Goal: Task Accomplishment & Management: Use online tool/utility

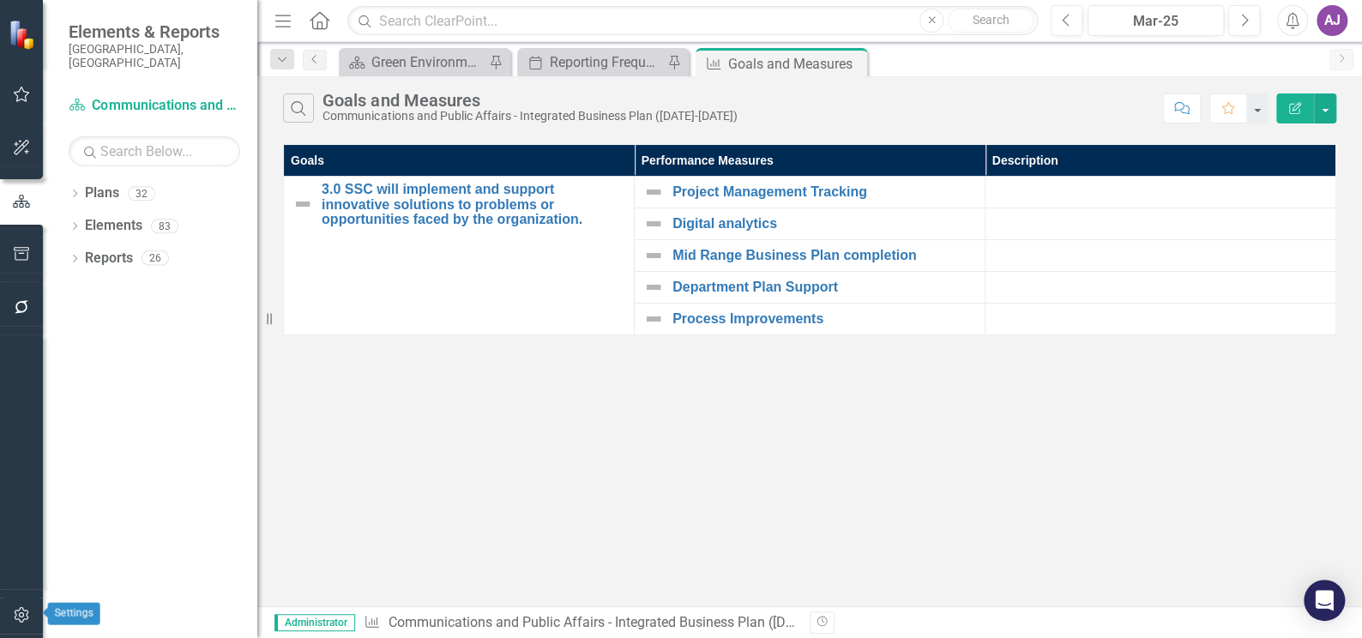
click at [23, 608] on icon "button" at bounding box center [22, 615] width 18 height 14
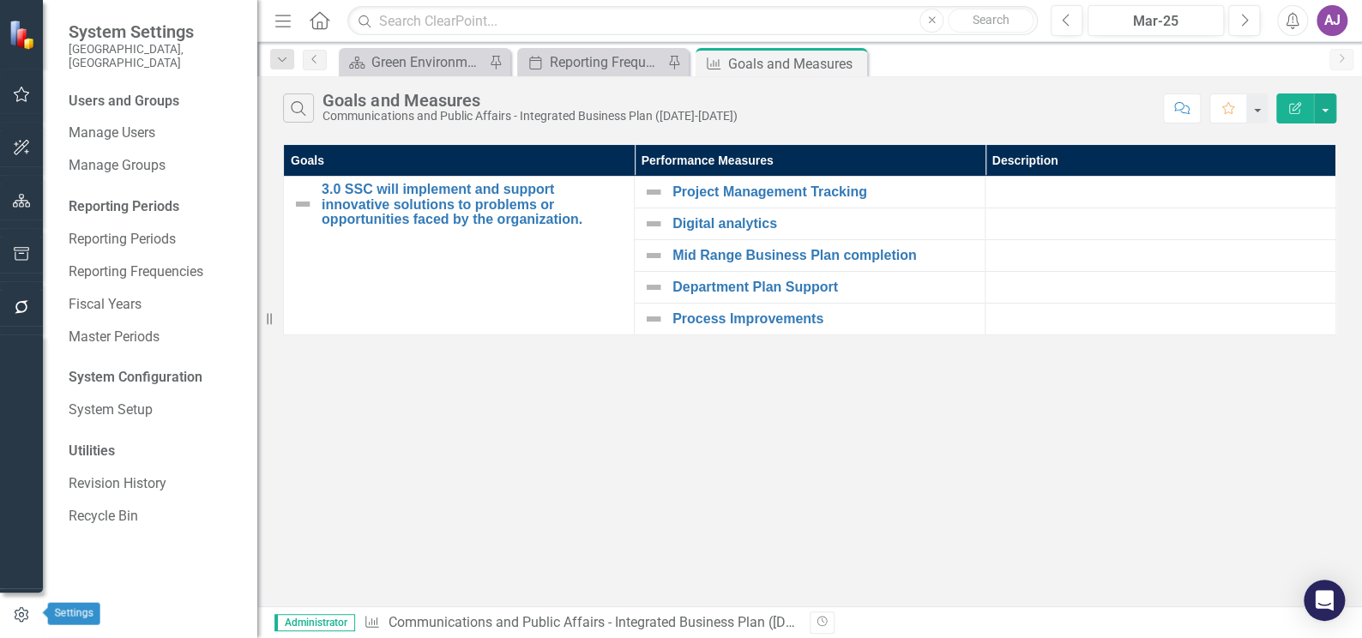
click at [22, 609] on icon "button" at bounding box center [21, 614] width 19 height 15
click at [15, 610] on icon "button" at bounding box center [22, 614] width 14 height 15
click at [23, 190] on button "button" at bounding box center [22, 201] width 39 height 36
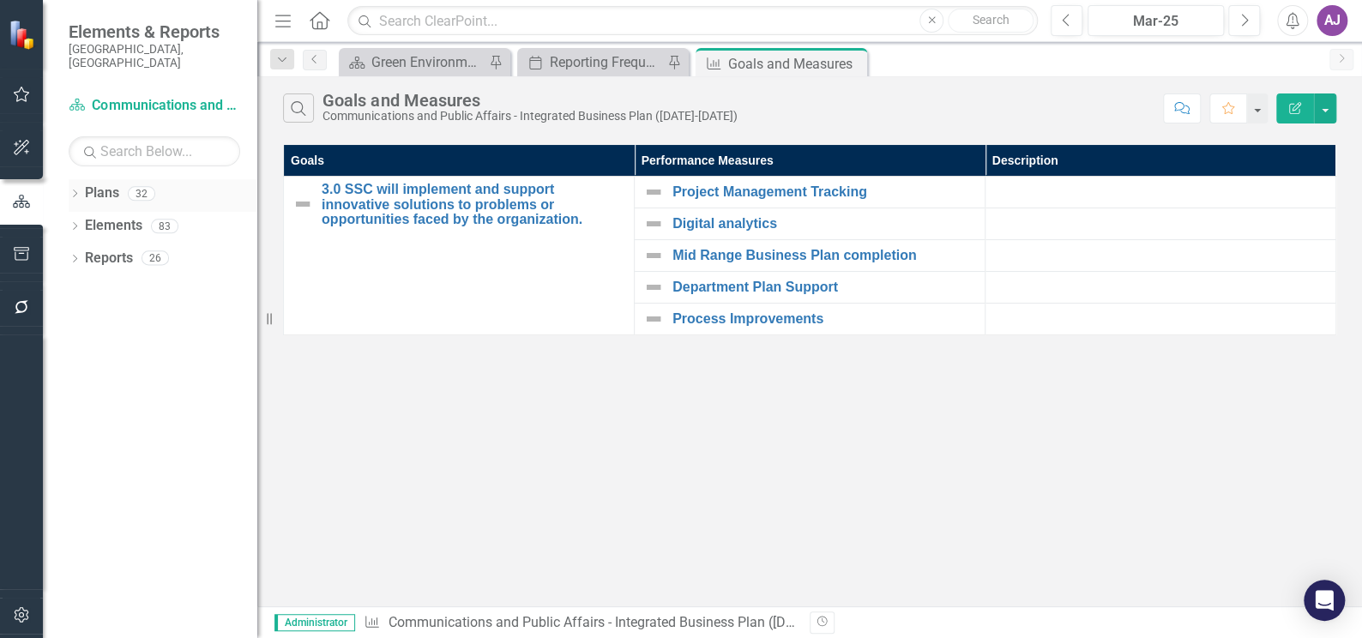
click at [75, 190] on icon "Dropdown" at bounding box center [75, 194] width 12 height 9
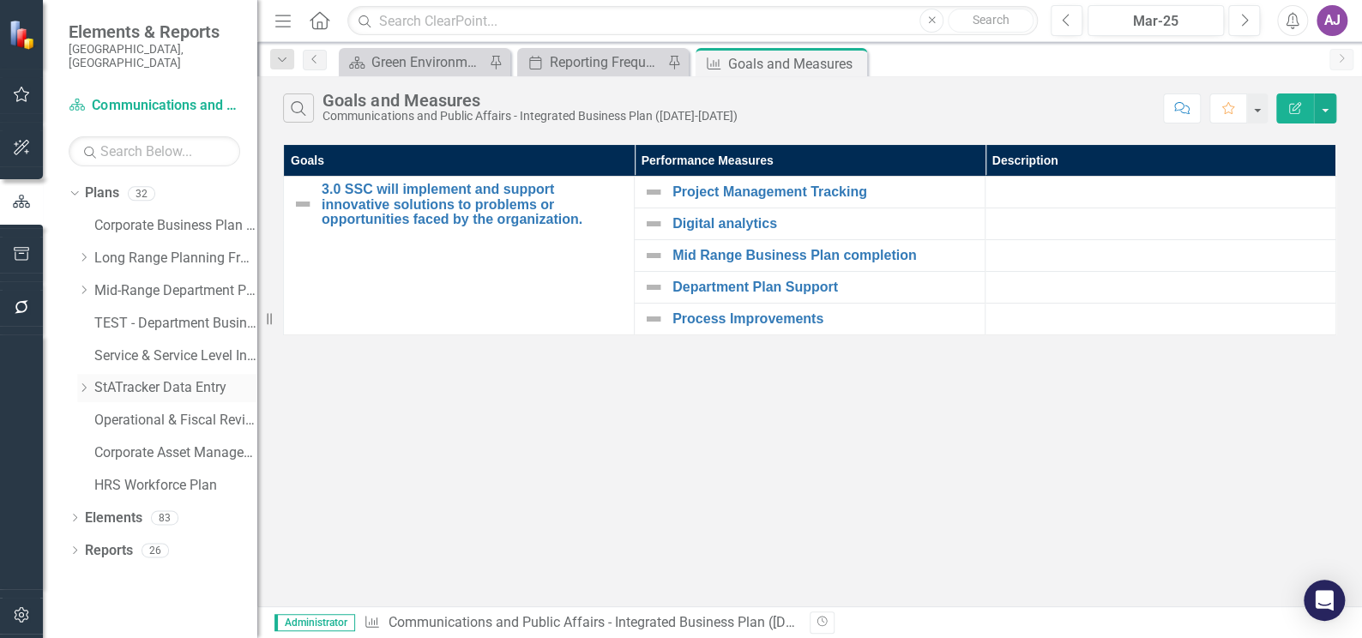
click at [85, 382] on icon "Dropdown" at bounding box center [83, 387] width 13 height 10
click at [124, 378] on link "StATracker Data Entry" at bounding box center [175, 388] width 163 height 20
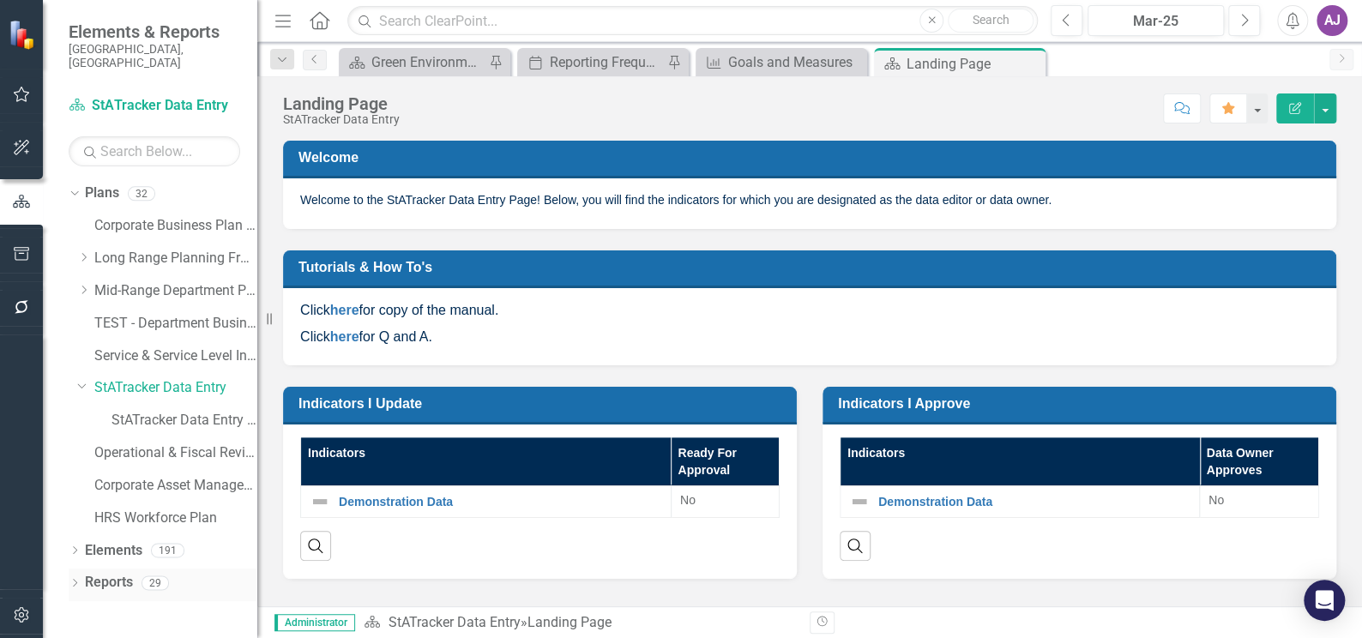
click at [104, 573] on link "Reports" at bounding box center [109, 583] width 48 height 20
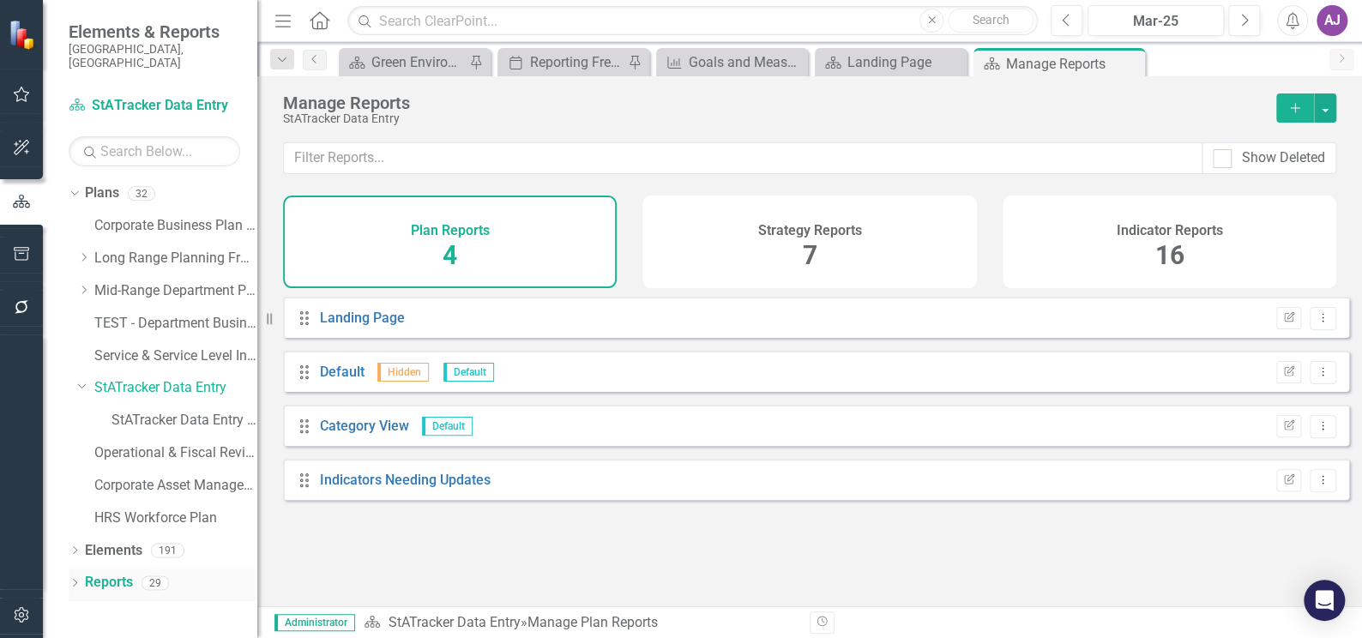
click at [71, 580] on icon "Dropdown" at bounding box center [75, 584] width 12 height 9
click at [136, 541] on link "Elements" at bounding box center [113, 551] width 57 height 20
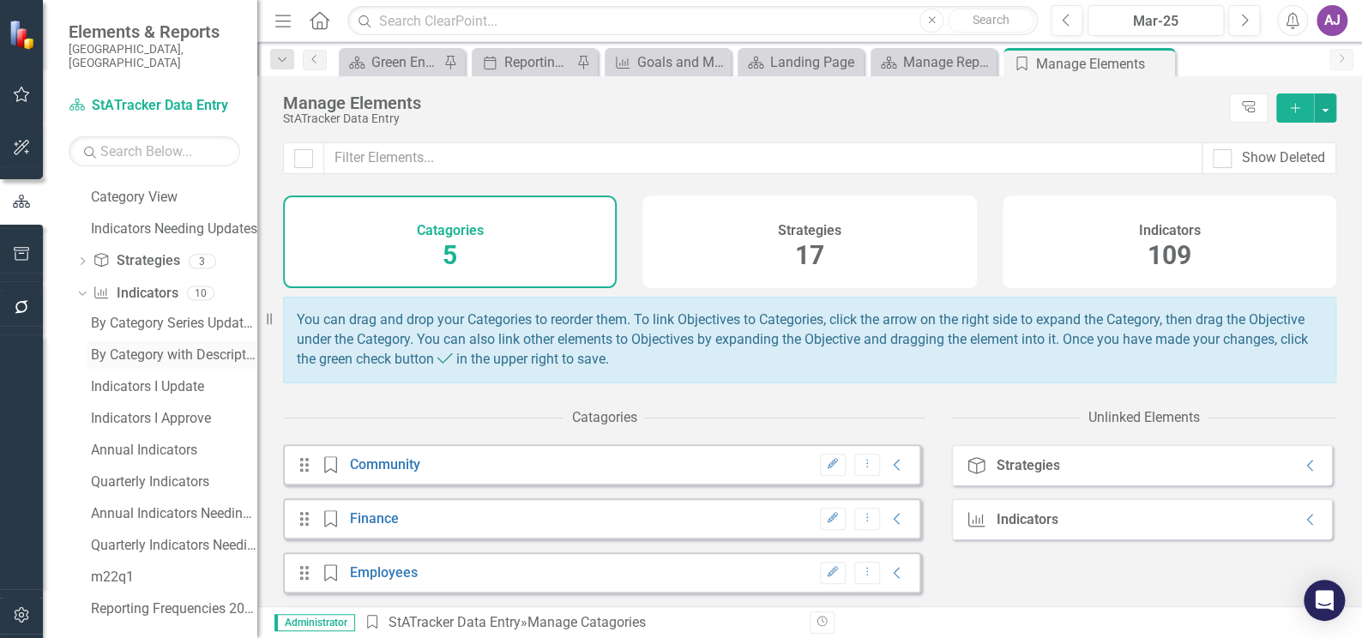
scroll to position [399, 0]
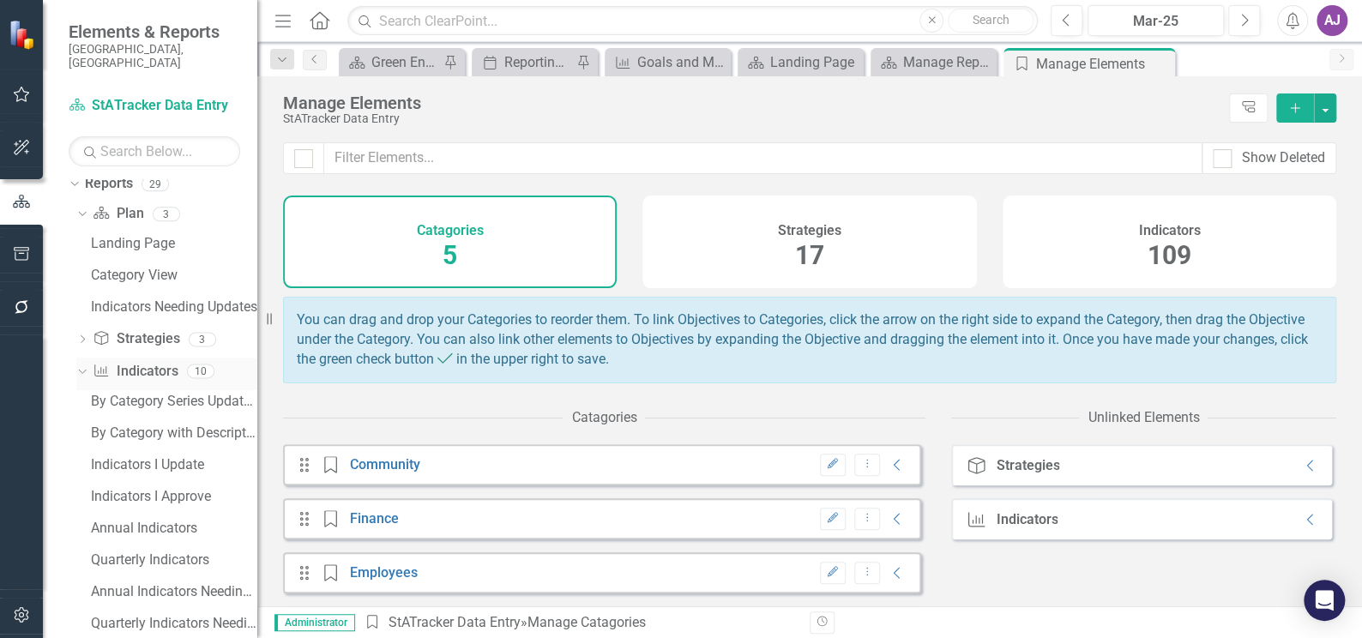
click at [154, 362] on link "Indicator Indicators" at bounding box center [135, 372] width 85 height 20
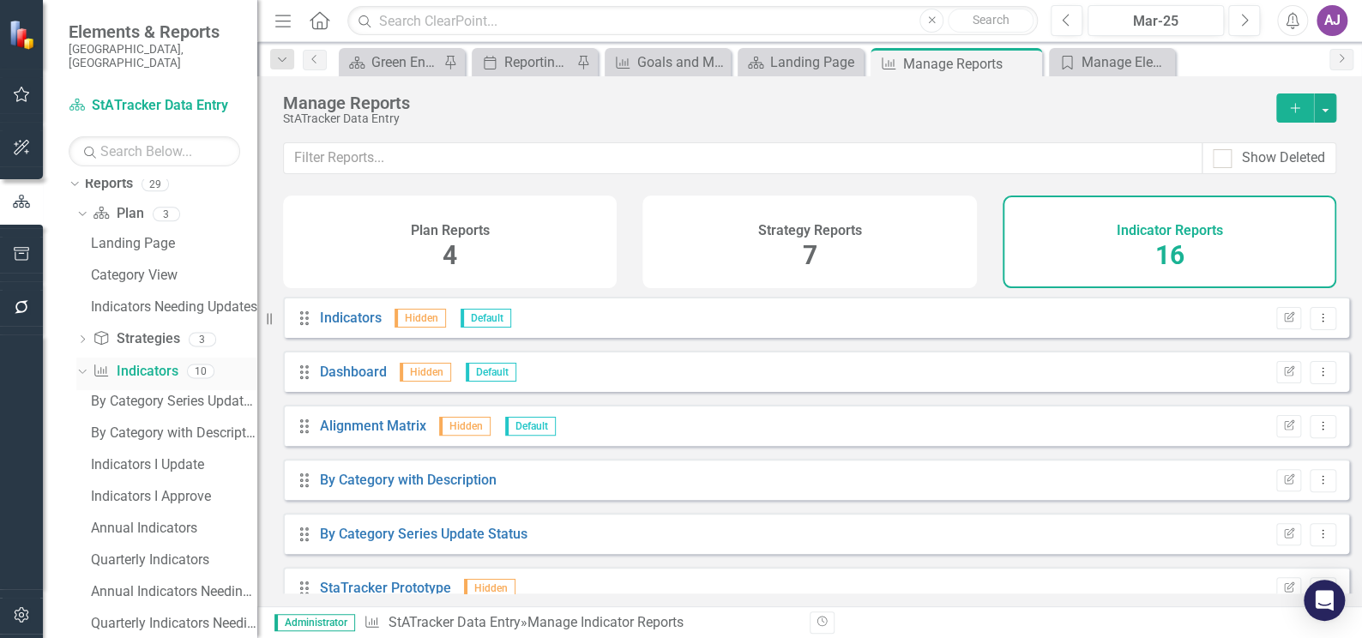
click at [152, 362] on link "Indicator Indicators" at bounding box center [135, 372] width 85 height 20
click at [1291, 112] on icon "Add" at bounding box center [1294, 108] width 15 height 12
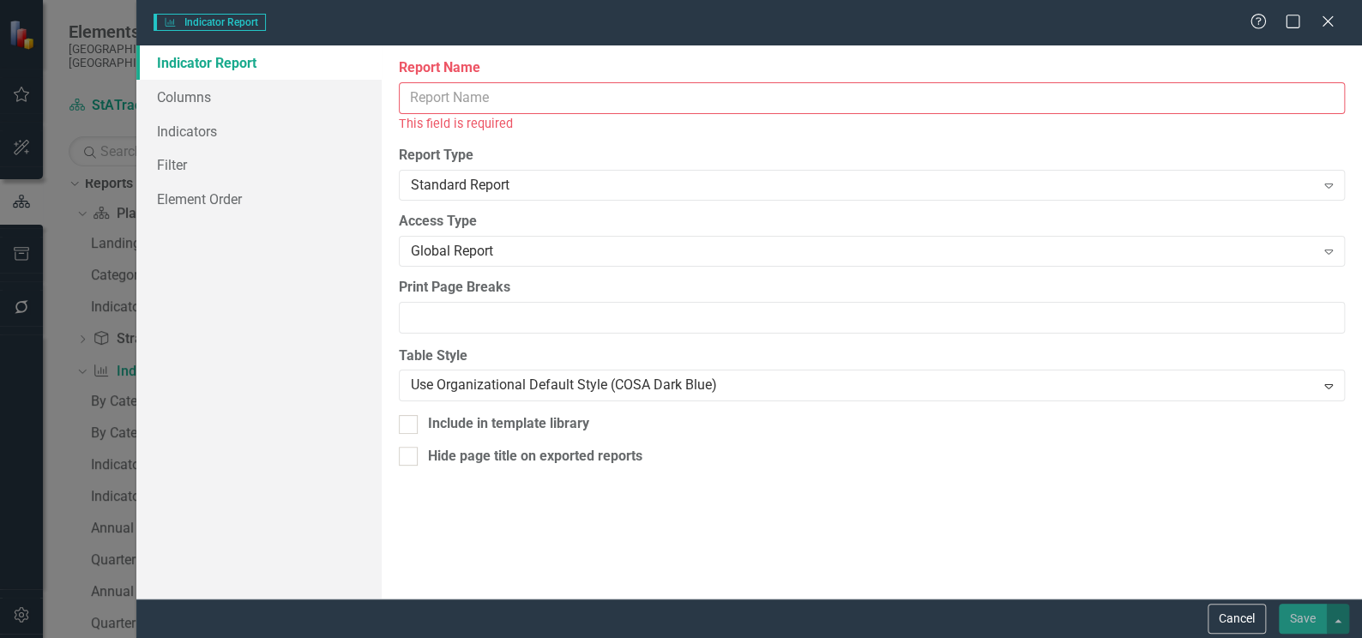
click at [466, 97] on input "Report Name" at bounding box center [872, 98] width 946 height 32
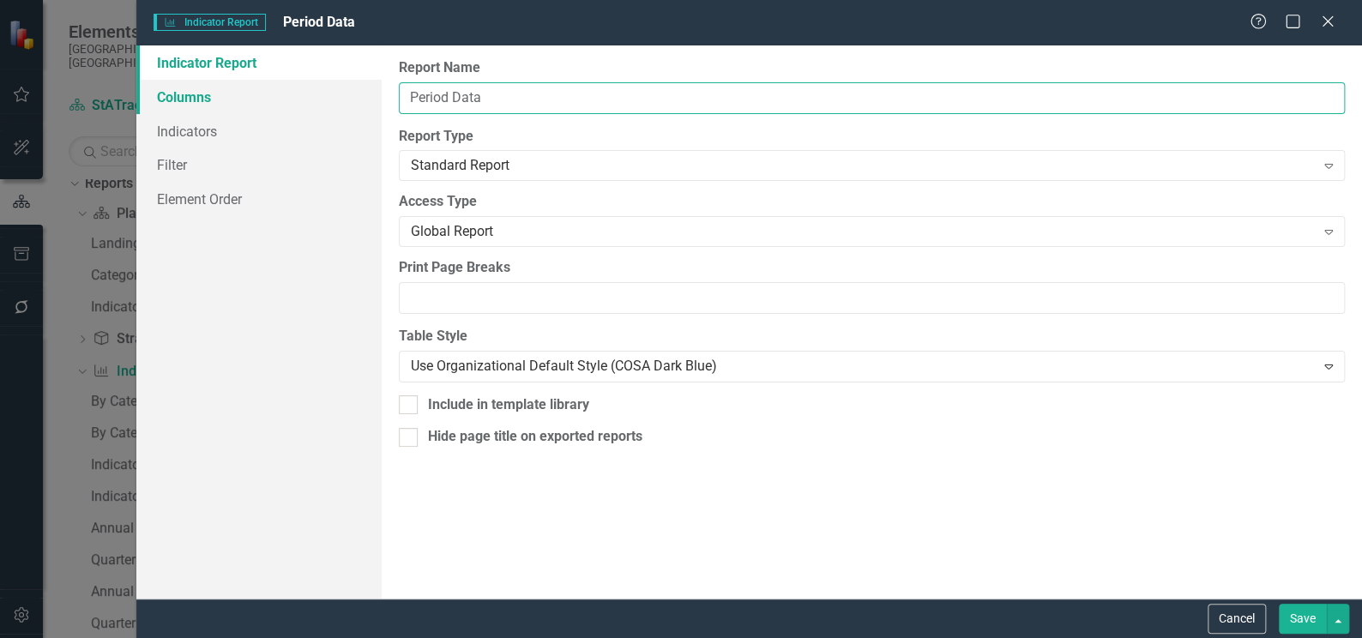
type input "Period Data"
click at [211, 91] on link "Columns" at bounding box center [258, 97] width 245 height 34
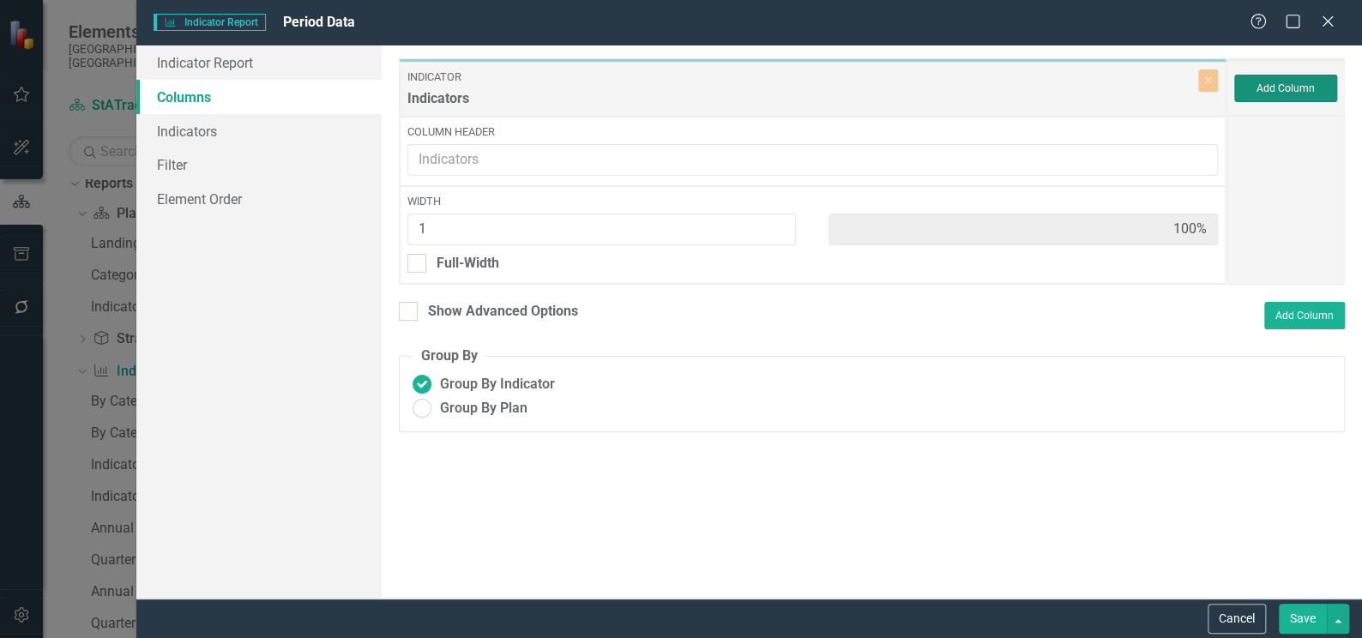
click at [1284, 93] on button "Add Column" at bounding box center [1285, 88] width 103 height 27
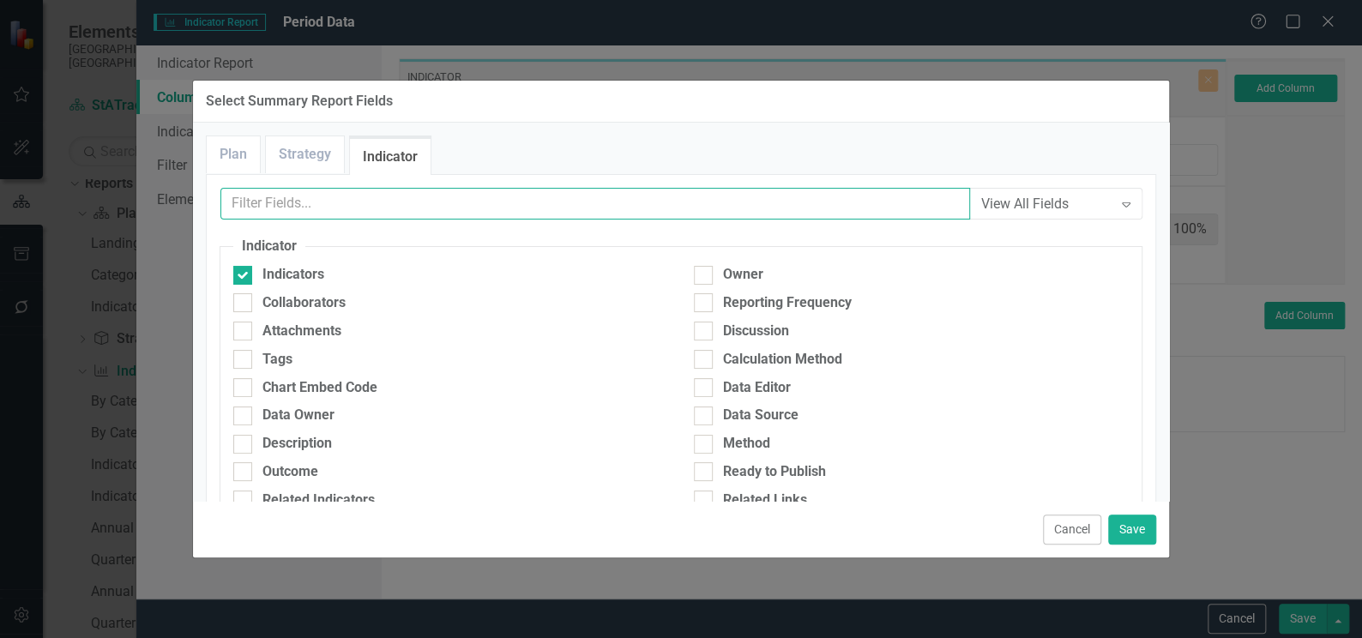
click at [354, 203] on input "text" at bounding box center [594, 204] width 749 height 32
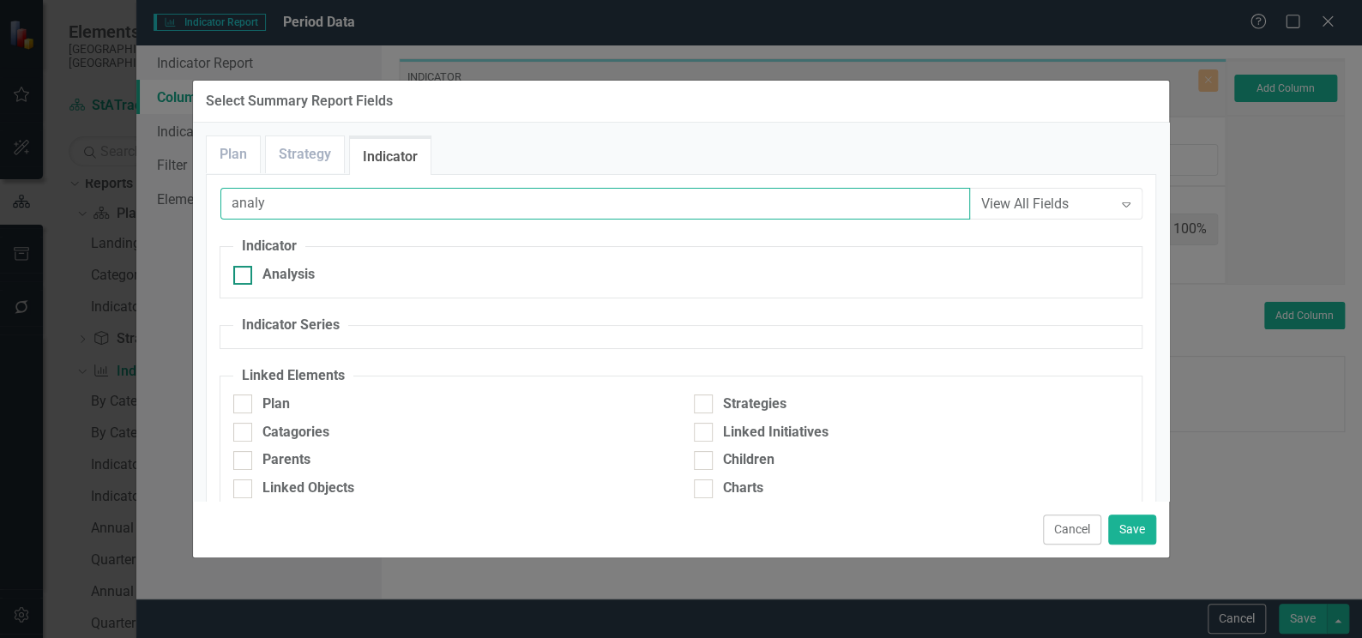
type input "analy"
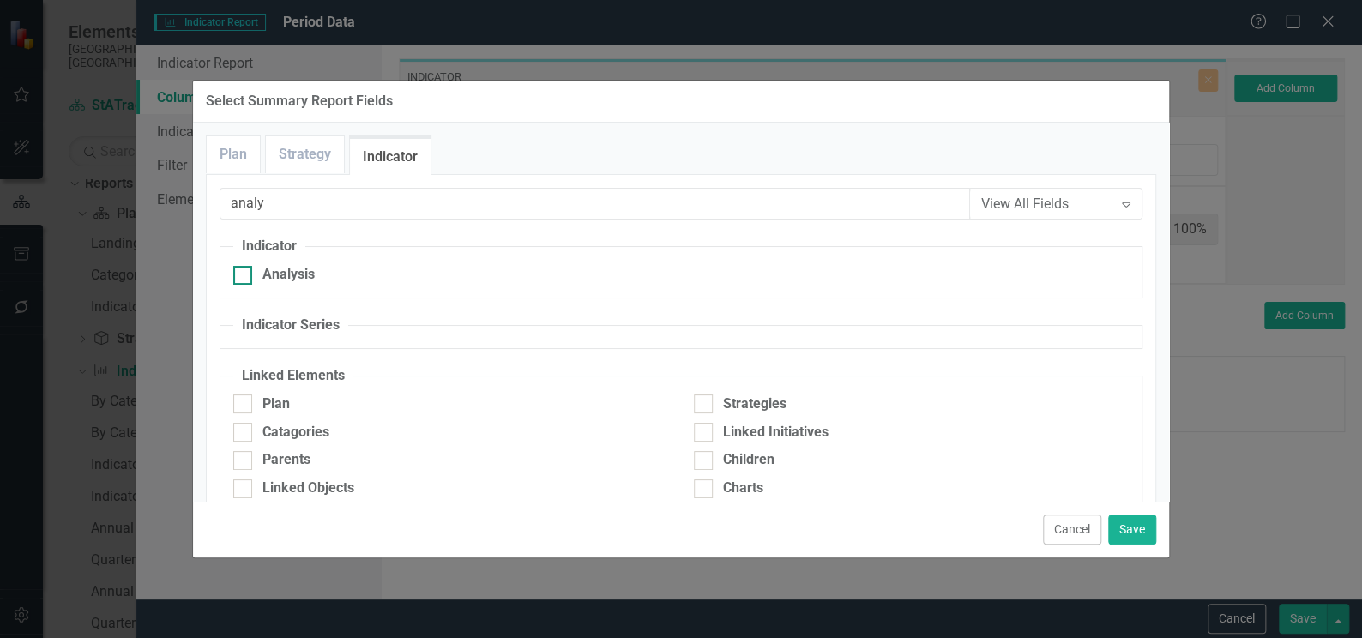
click at [249, 278] on div at bounding box center [242, 275] width 19 height 19
click at [244, 277] on input "Analysis" at bounding box center [238, 271] width 11 height 11
checkbox input "true"
click at [1140, 526] on button "Save" at bounding box center [1132, 529] width 48 height 30
type input "50%"
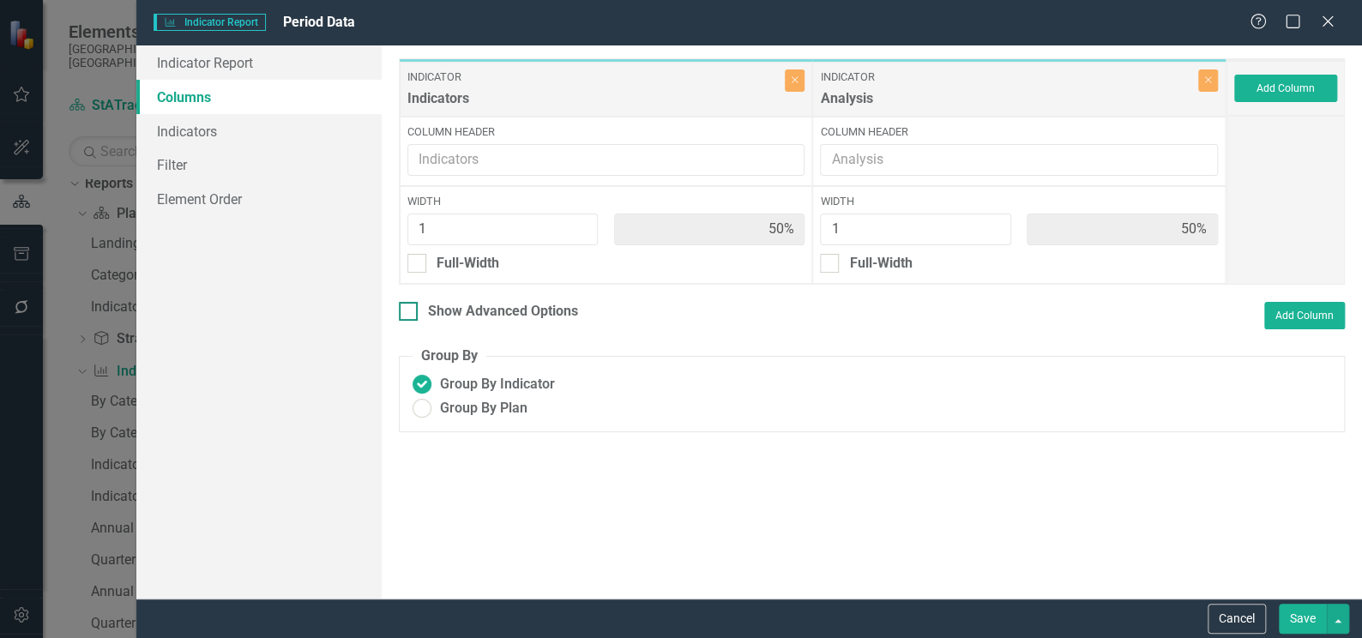
click at [407, 310] on input "Show Advanced Options" at bounding box center [404, 307] width 11 height 11
checkbox input "true"
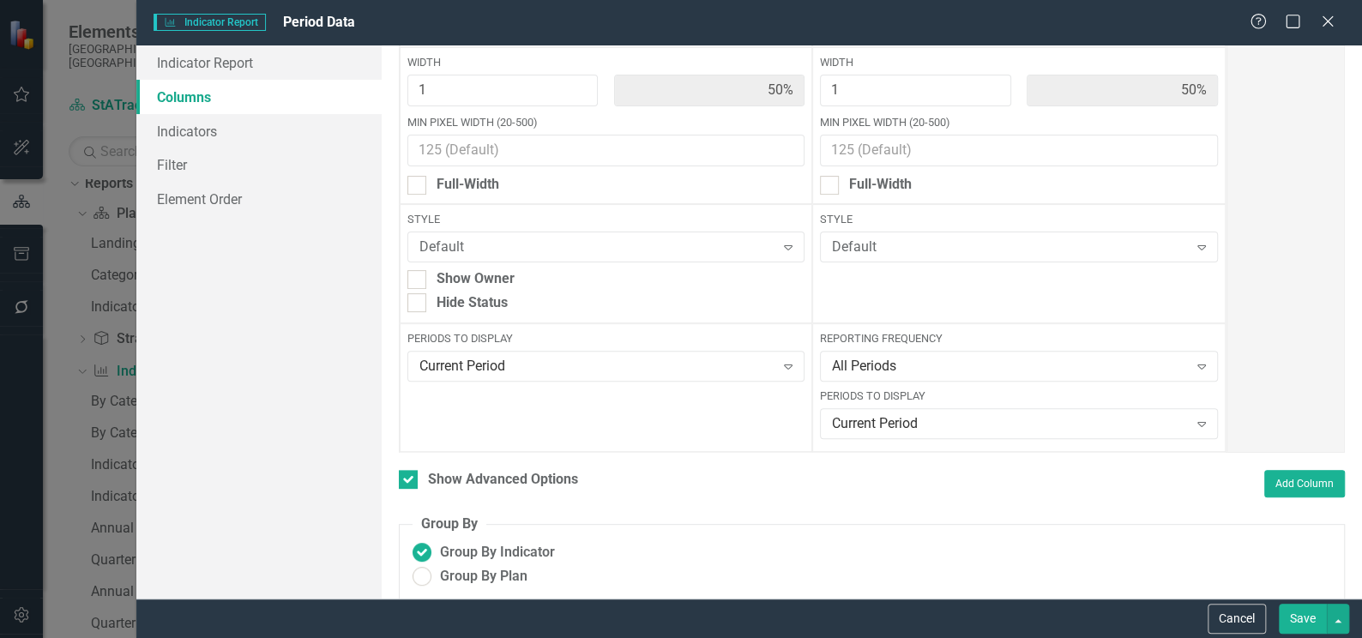
scroll to position [152, 0]
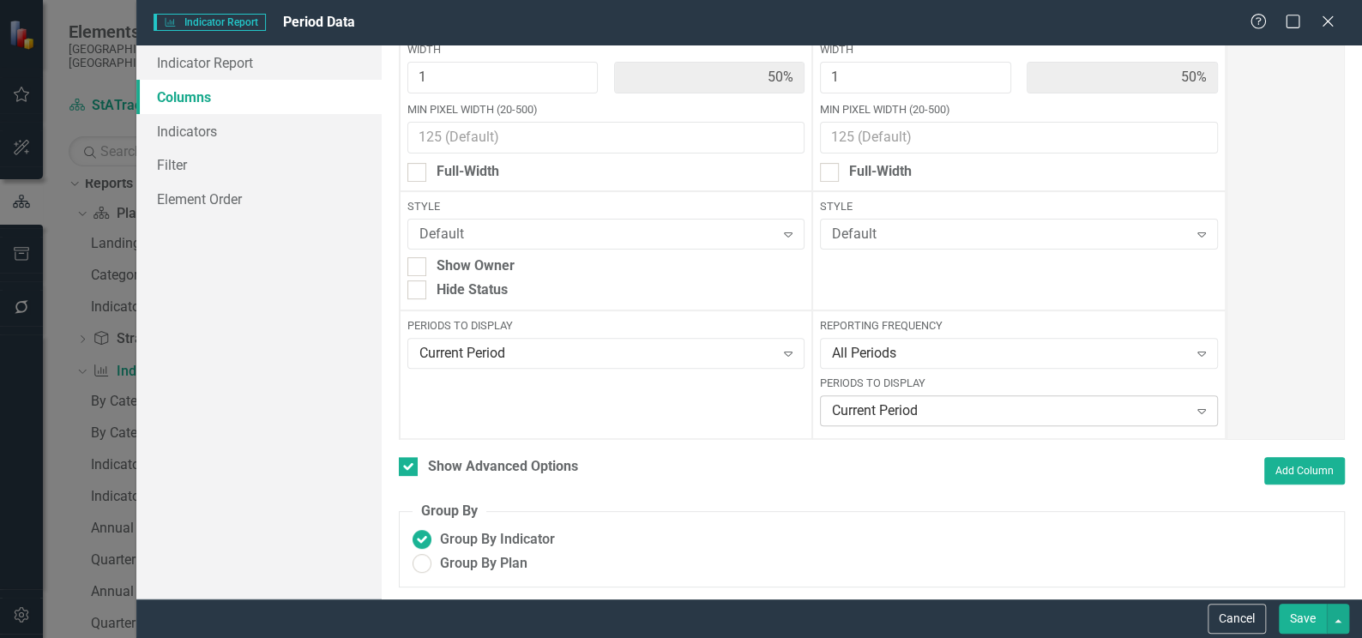
click at [1193, 411] on icon "Expand" at bounding box center [1201, 411] width 17 height 14
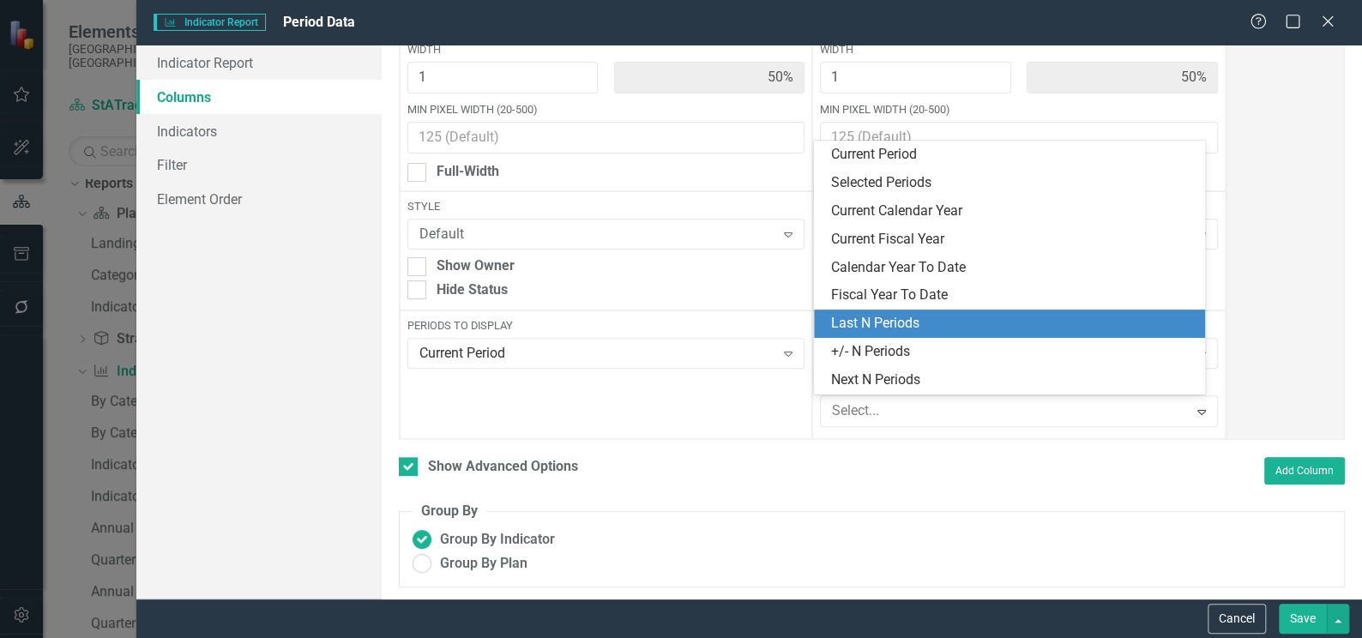
click at [896, 327] on div "Last N Periods" at bounding box center [1013, 324] width 364 height 20
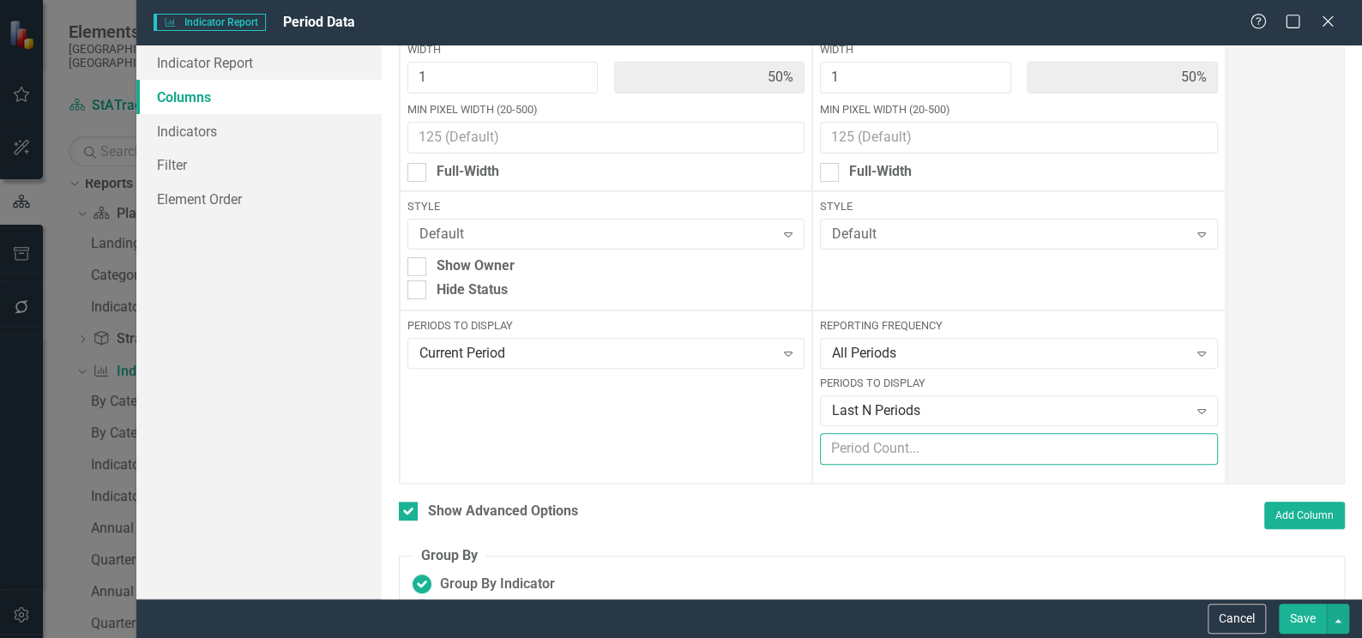
click at [893, 446] on input "number" at bounding box center [1019, 449] width 398 height 32
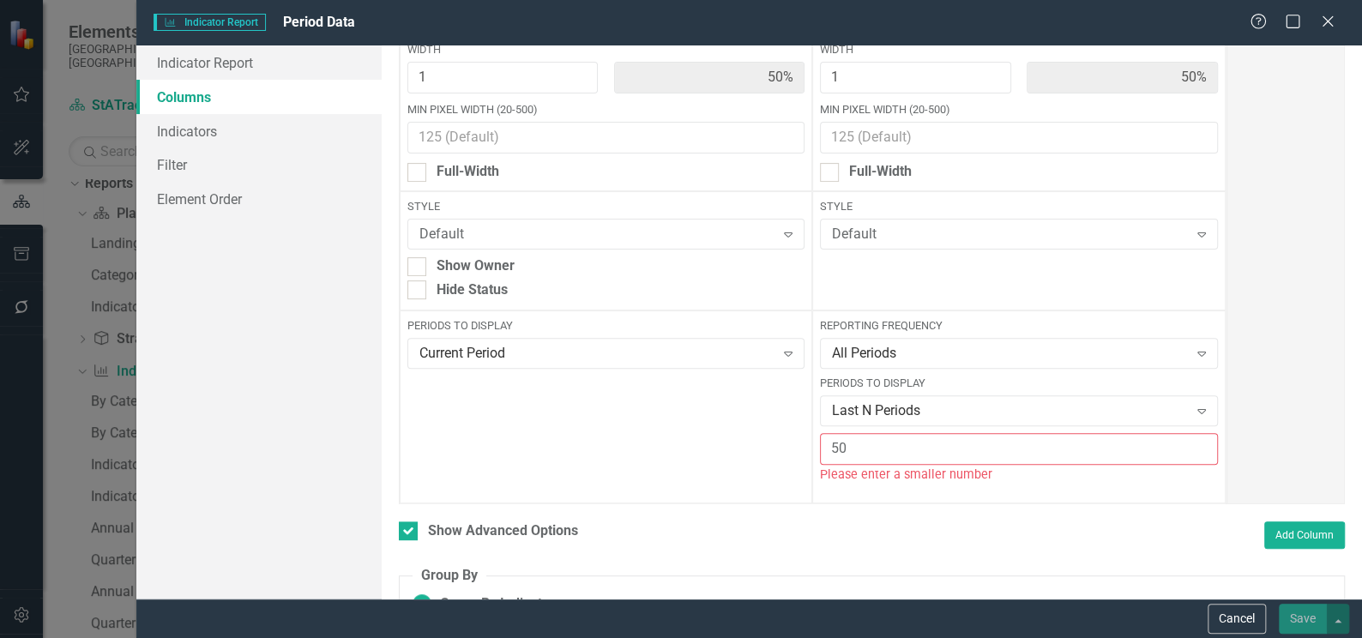
drag, startPoint x: 870, startPoint y: 453, endPoint x: 808, endPoint y: 451, distance: 62.6
click at [812, 451] on div "Reporting Frequency All Periods Expand Periods to Display Last N Periods Expand…" at bounding box center [1018, 406] width 413 height 193
drag, startPoint x: 861, startPoint y: 442, endPoint x: 821, endPoint y: 448, distance: 40.7
click at [821, 448] on input "25" at bounding box center [1019, 449] width 398 height 32
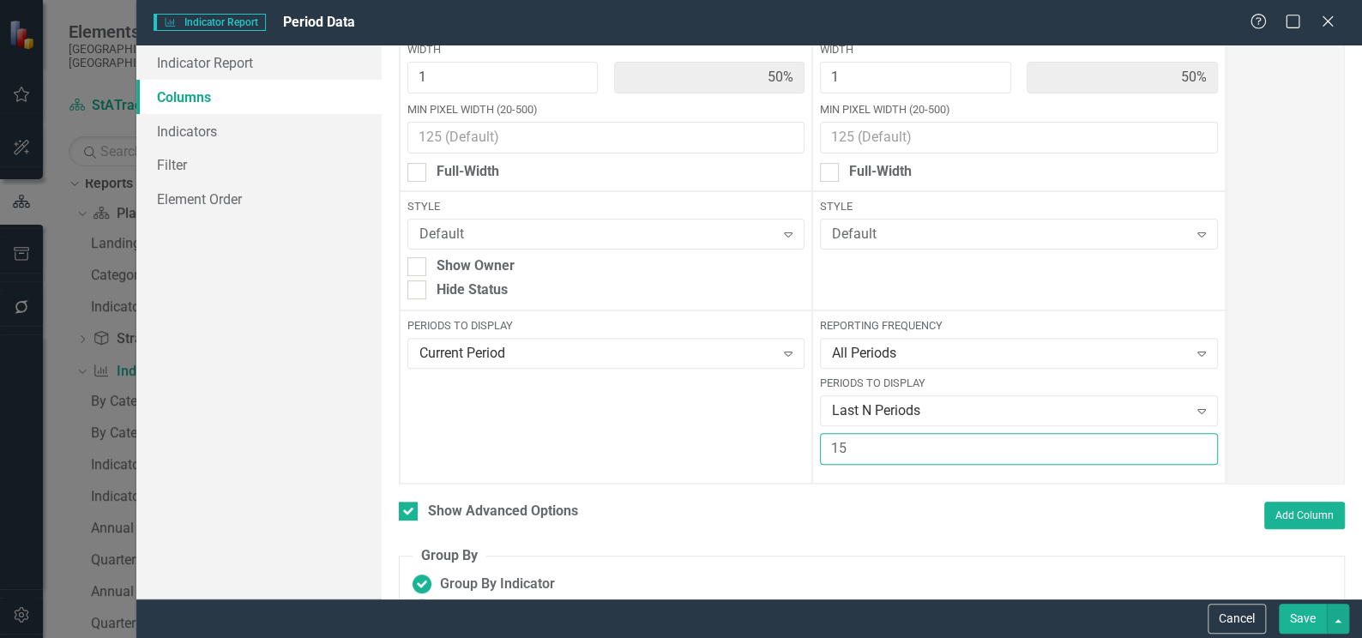
type input "1"
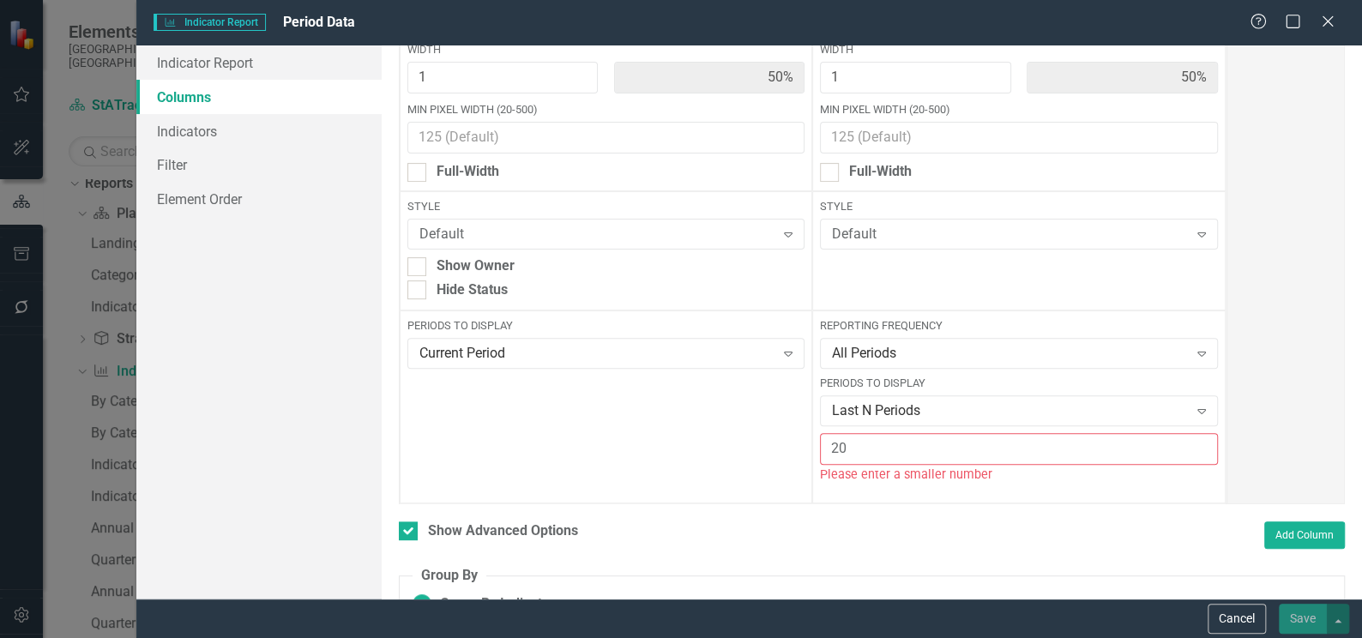
type input "2"
type input "1"
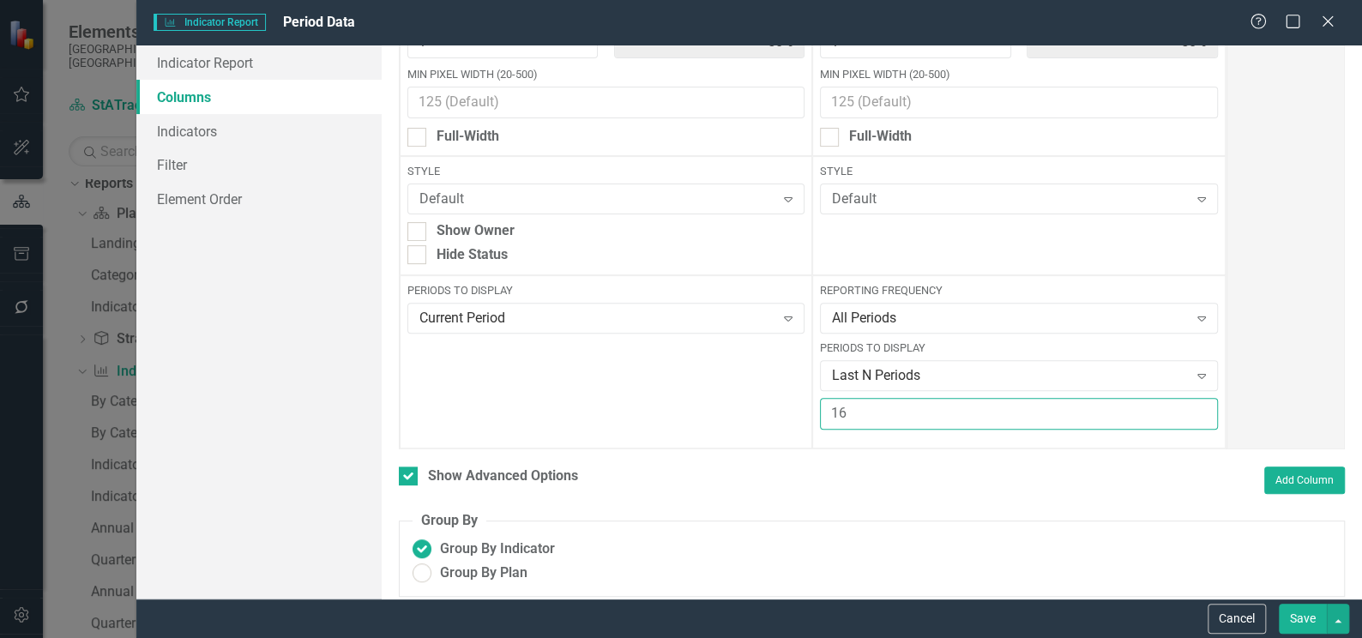
scroll to position [196, 0]
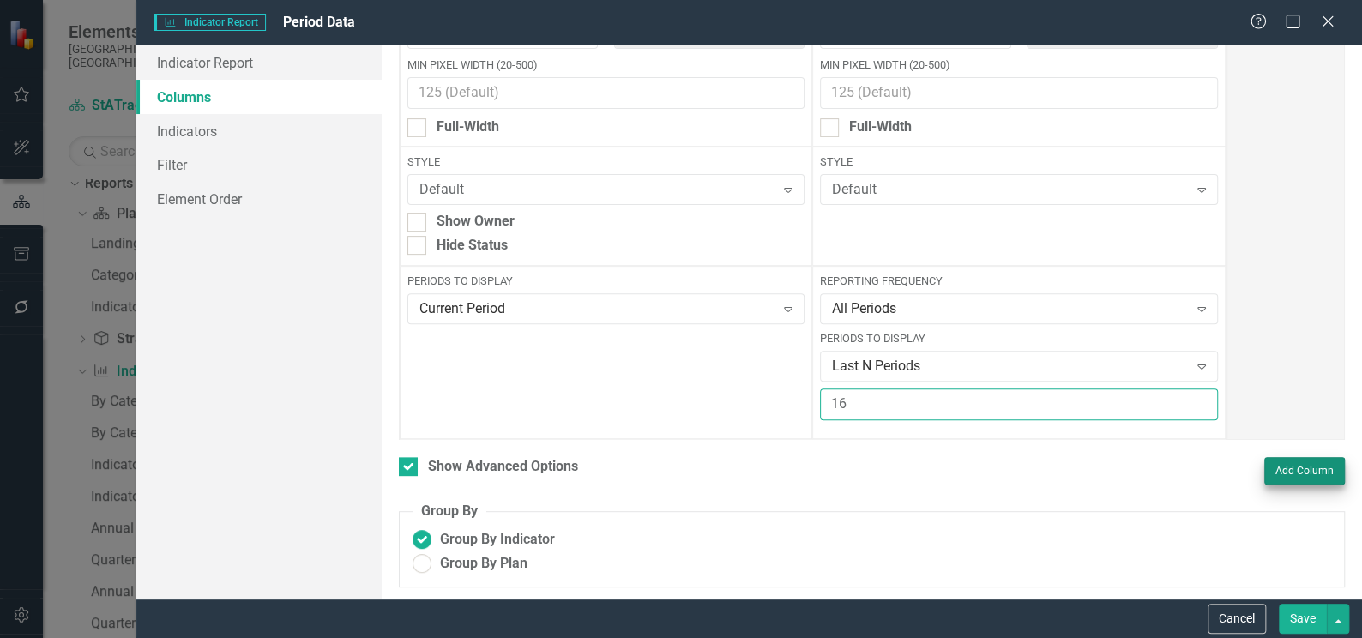
type input "16"
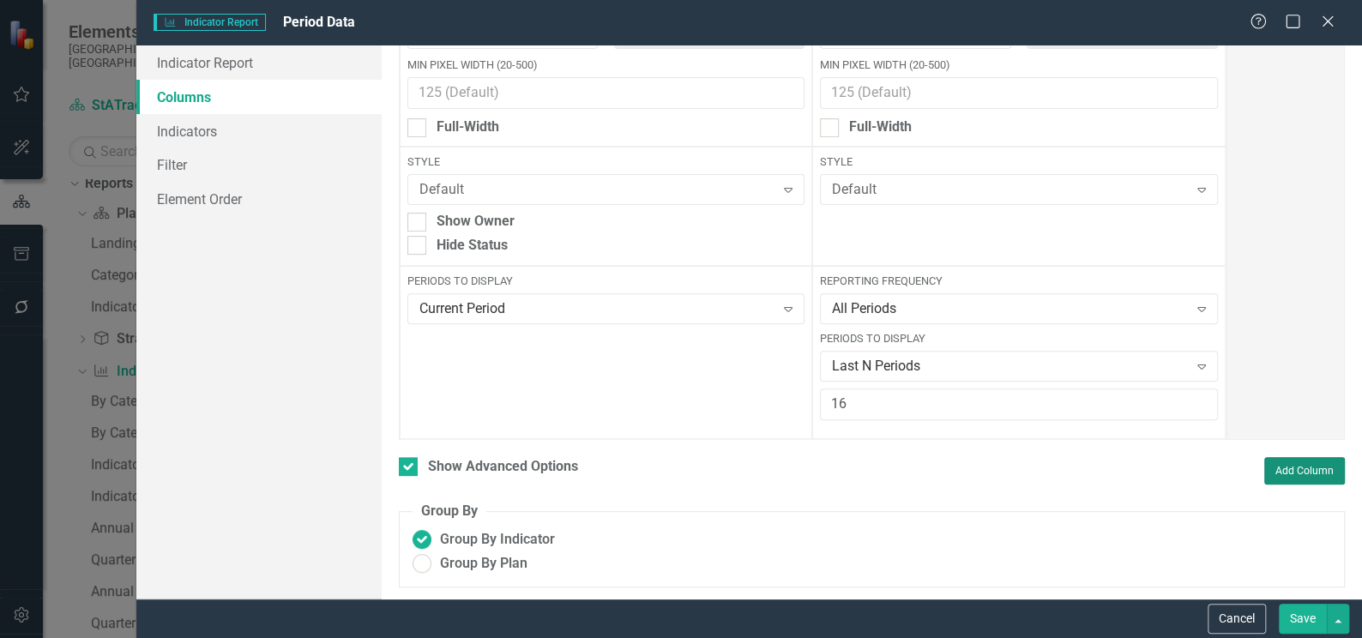
click at [1285, 466] on button "Add Column" at bounding box center [1304, 470] width 81 height 27
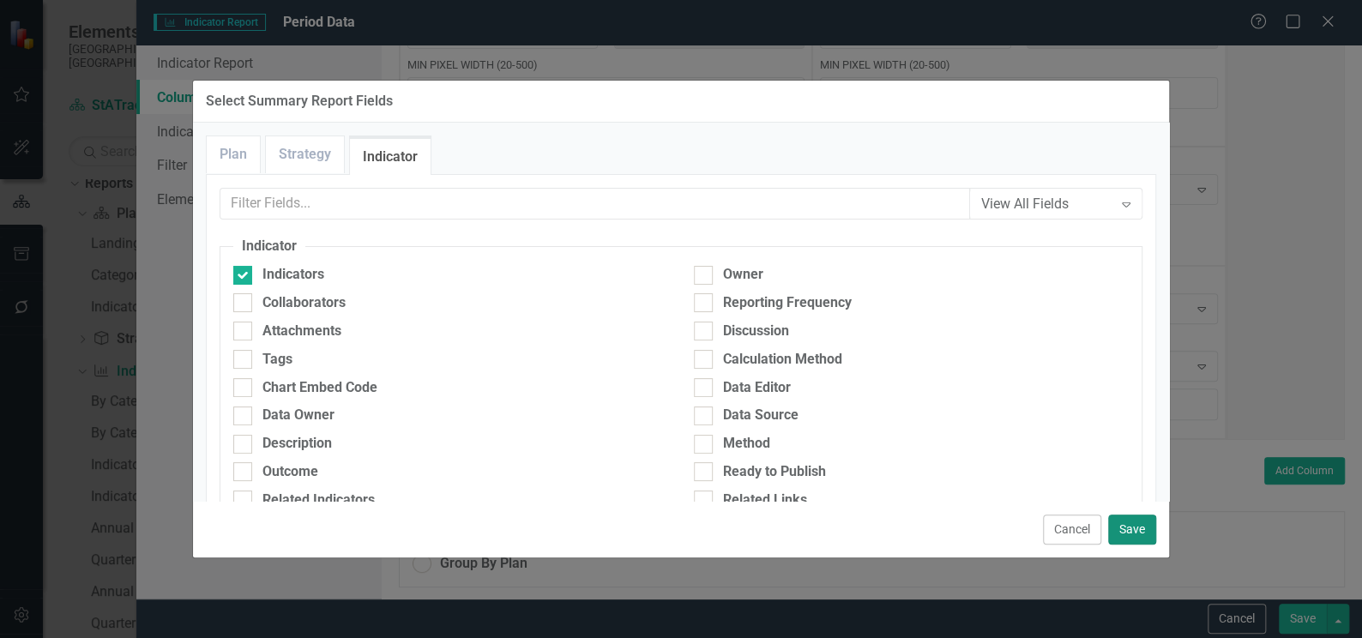
click at [1139, 534] on button "Save" at bounding box center [1132, 529] width 48 height 30
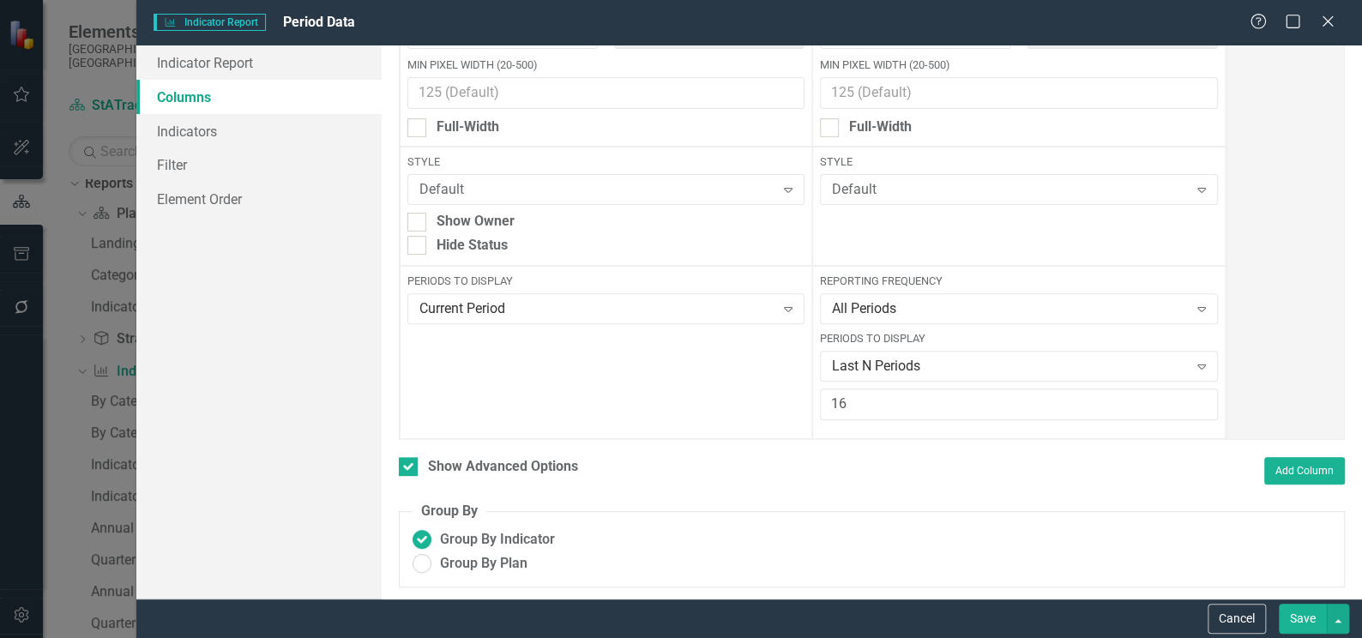
click at [1297, 615] on button "Save" at bounding box center [1302, 619] width 48 height 30
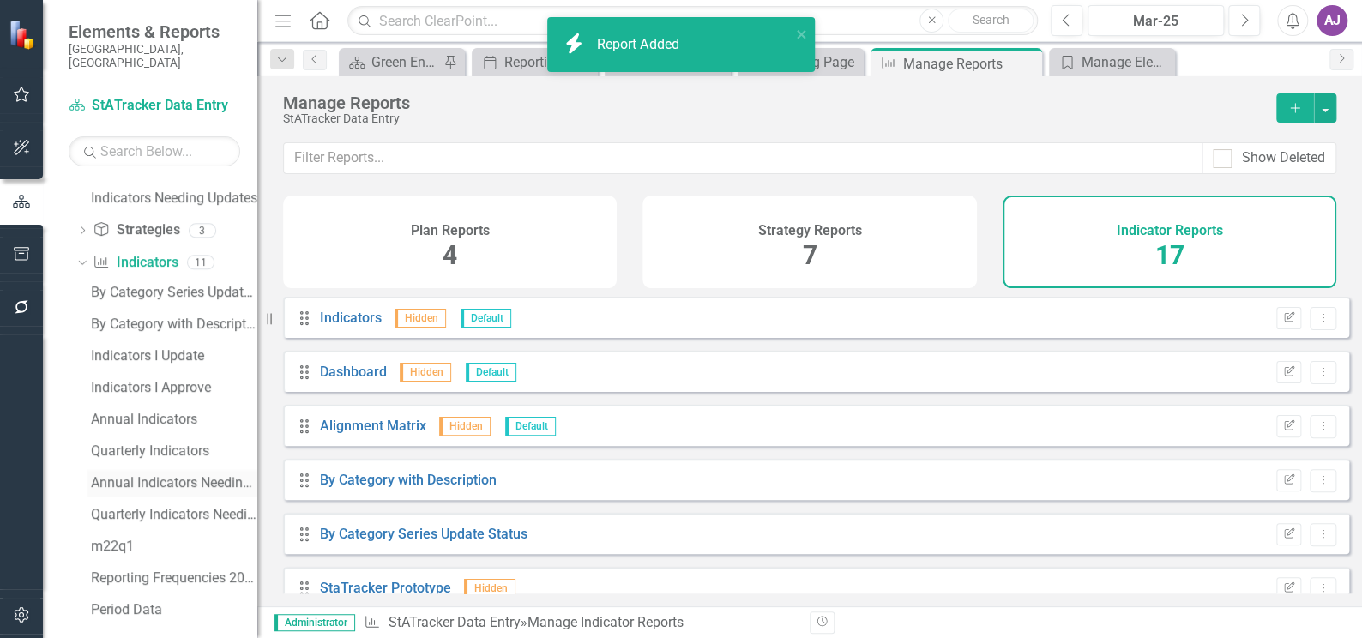
scroll to position [508, 0]
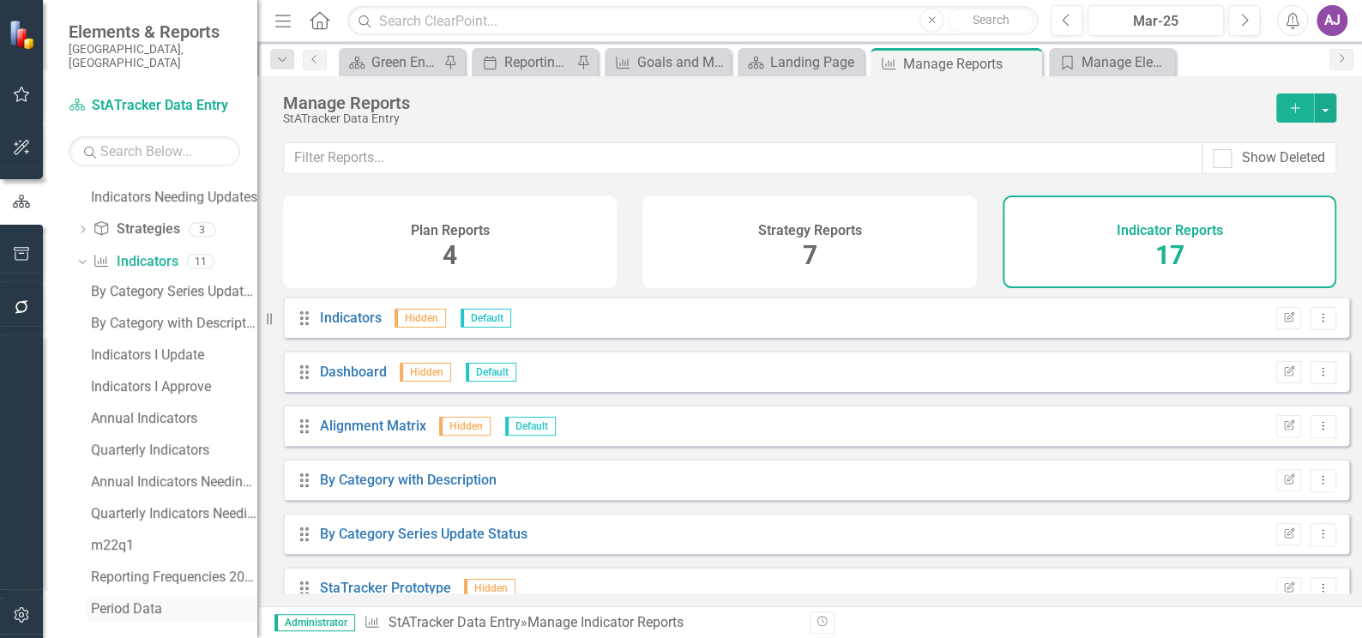
click at [126, 601] on div "Period Data" at bounding box center [174, 608] width 166 height 15
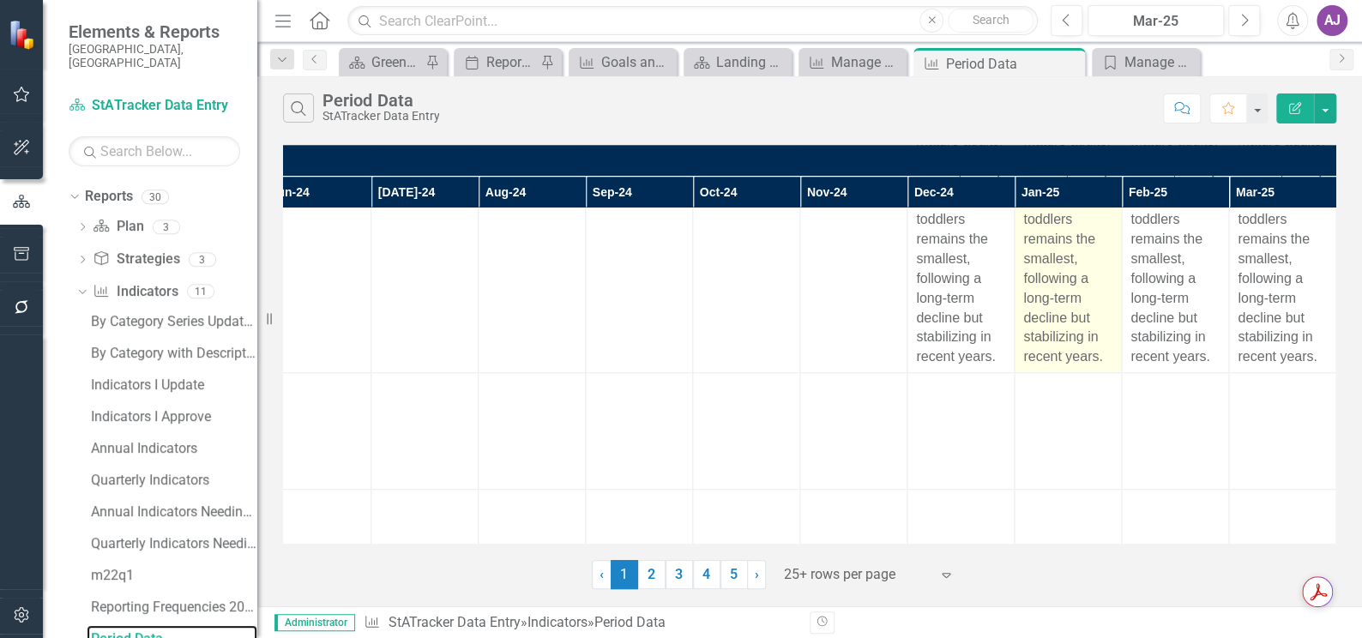
scroll to position [935, 783]
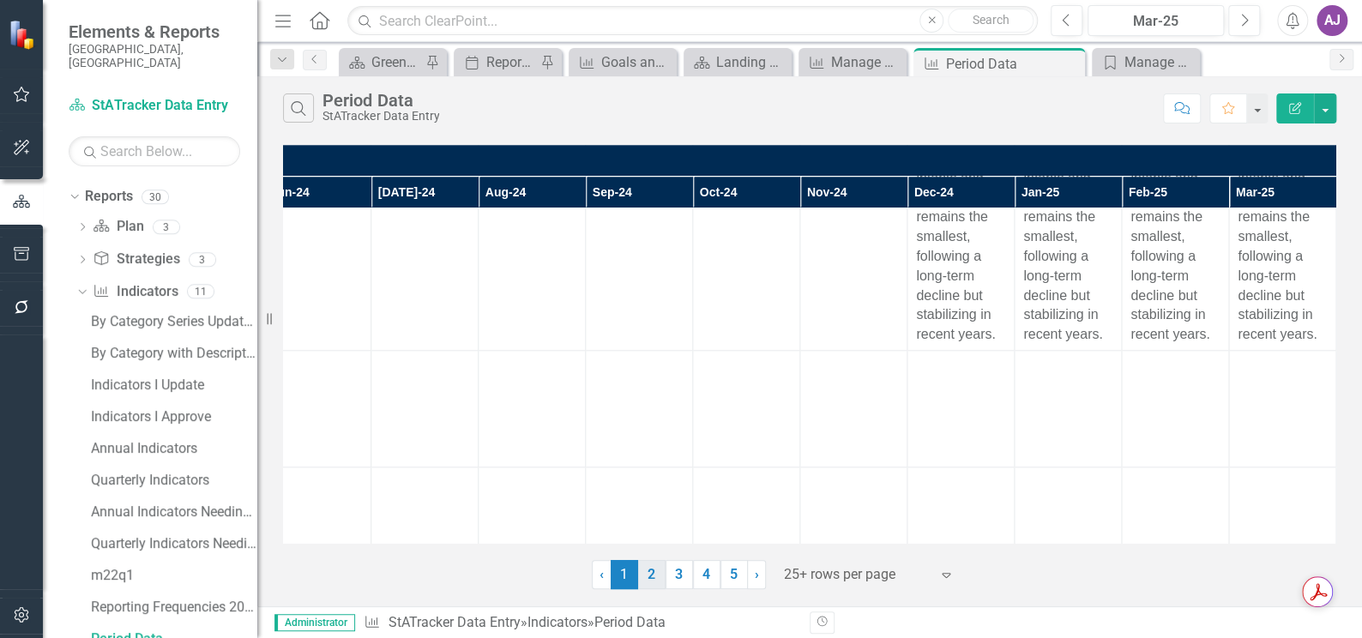
click at [649, 574] on link "2" at bounding box center [651, 574] width 27 height 29
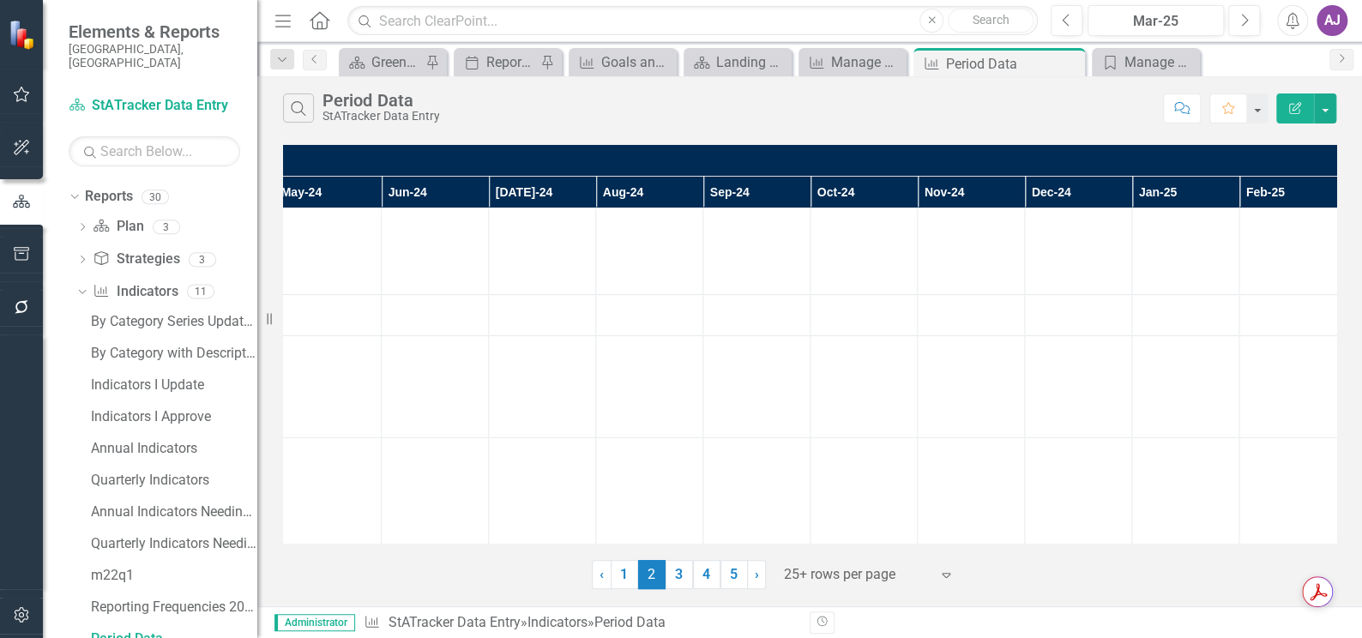
scroll to position [0, 783]
click at [682, 579] on link "3" at bounding box center [678, 574] width 27 height 29
click at [700, 578] on link "4" at bounding box center [706, 574] width 27 height 29
click at [726, 574] on link "5" at bounding box center [733, 574] width 27 height 29
click at [755, 576] on span "›" at bounding box center [757, 574] width 4 height 16
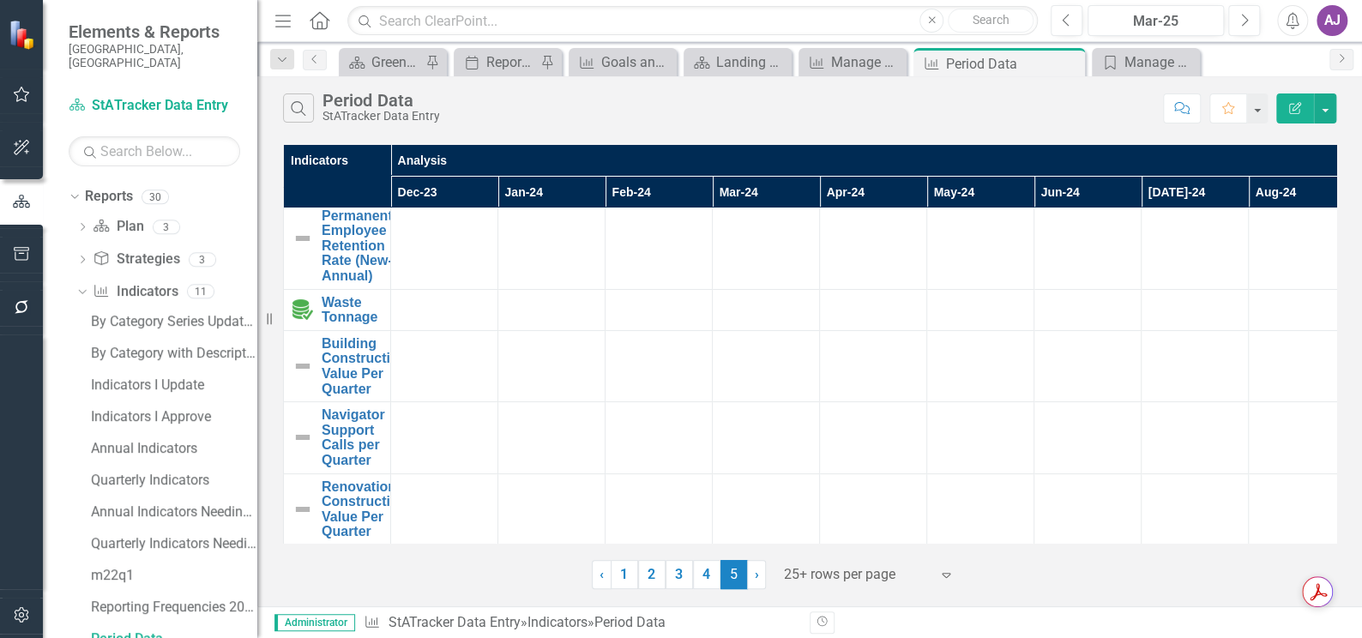
scroll to position [0, 0]
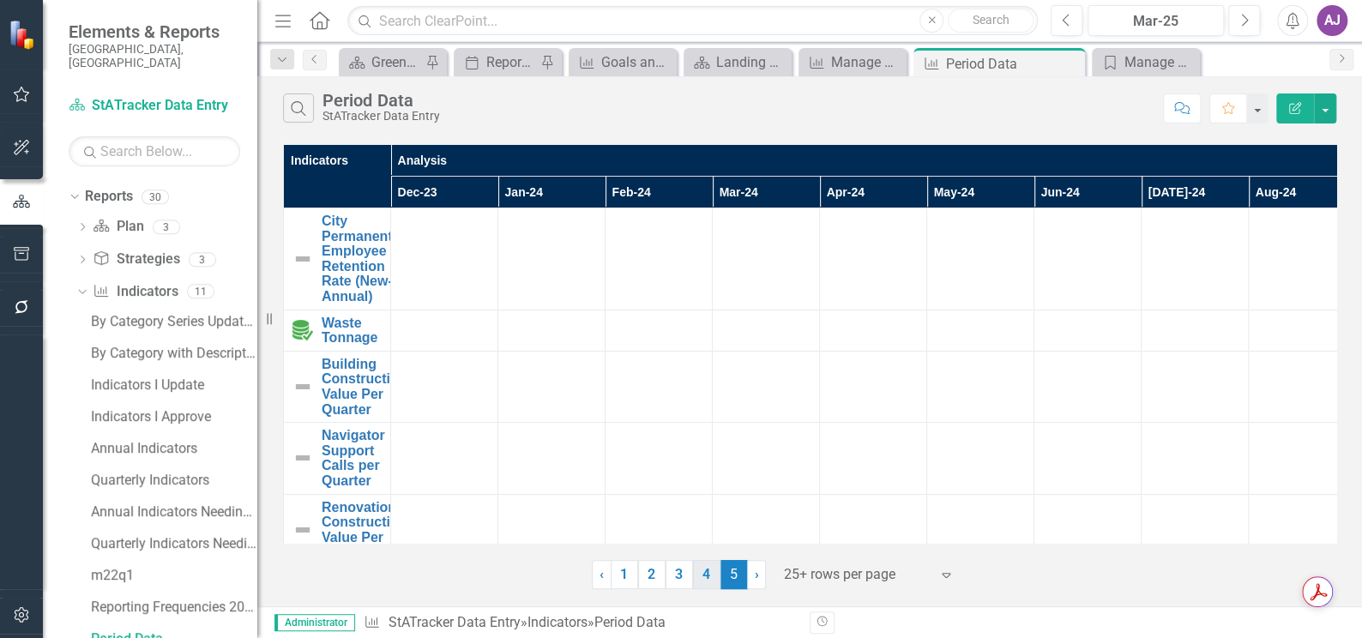
click at [704, 577] on link "4" at bounding box center [706, 574] width 27 height 29
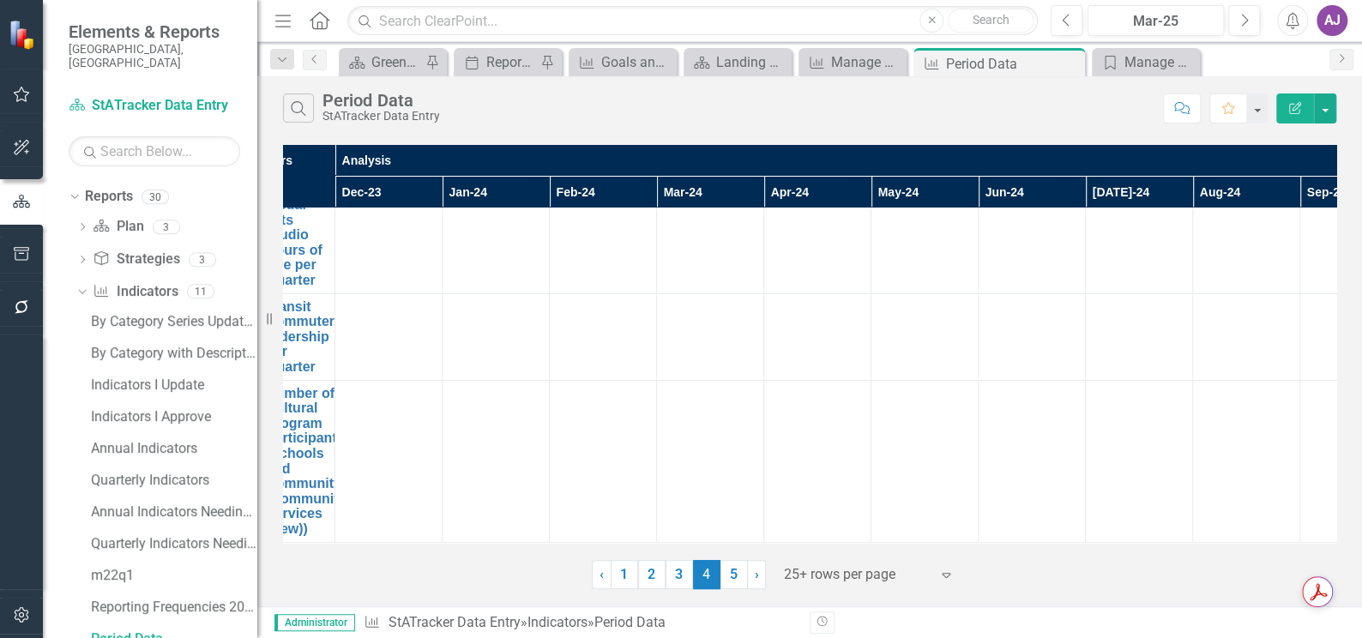
scroll to position [3340, 0]
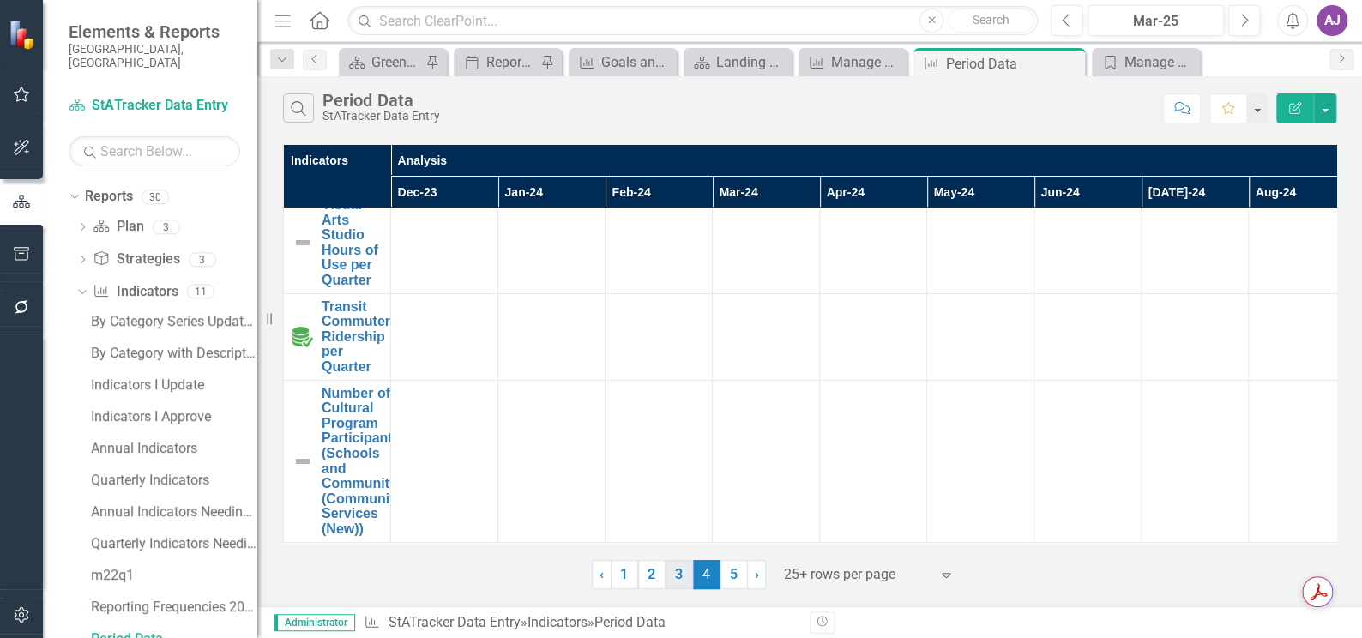
click at [679, 574] on link "3" at bounding box center [678, 574] width 27 height 29
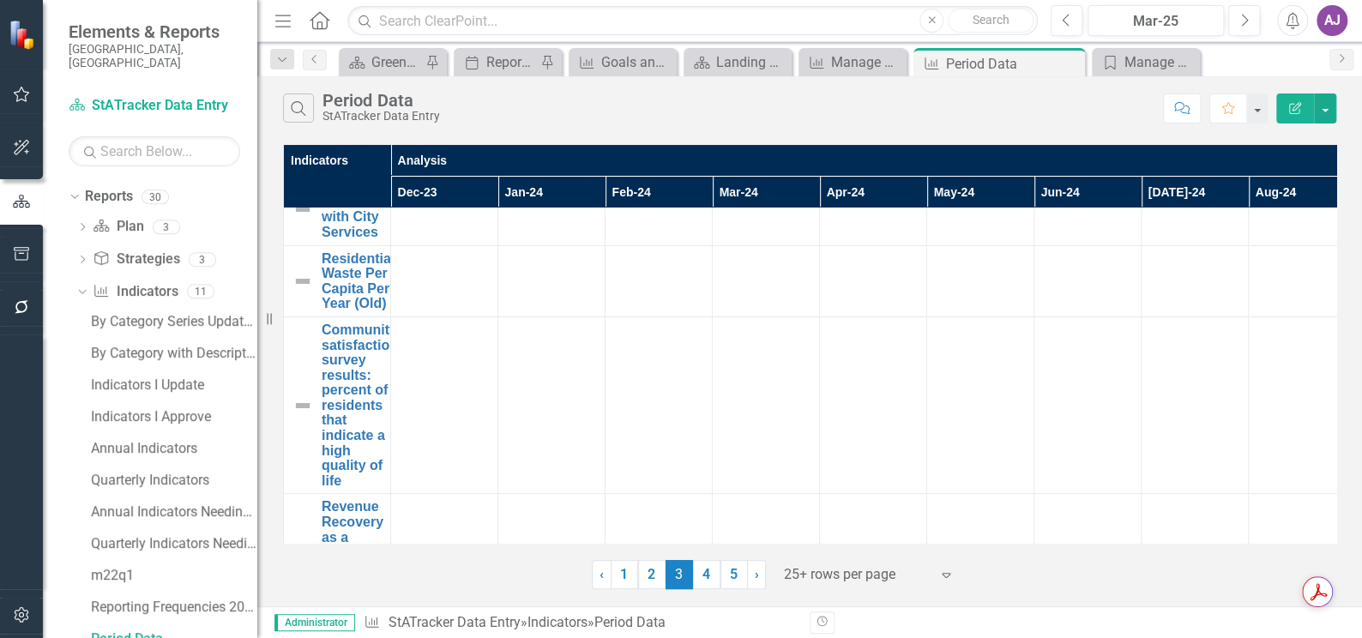
scroll to position [0, 0]
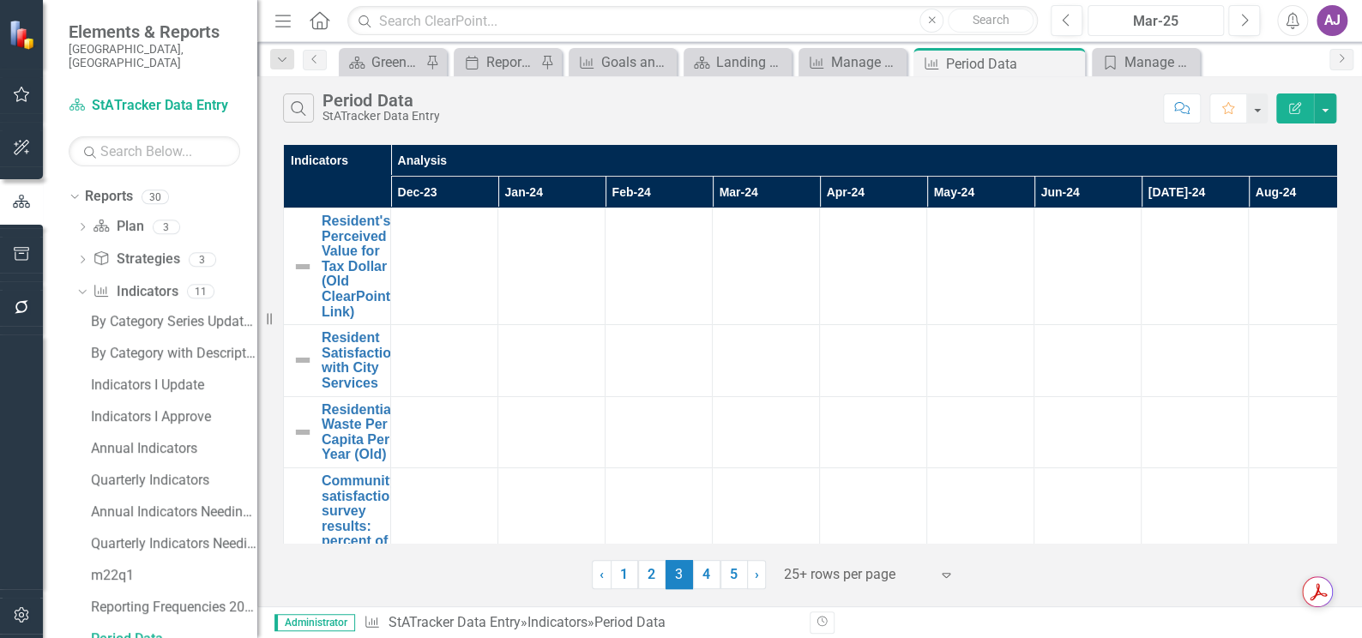
click at [1141, 24] on div "Mar-25" at bounding box center [1155, 21] width 124 height 21
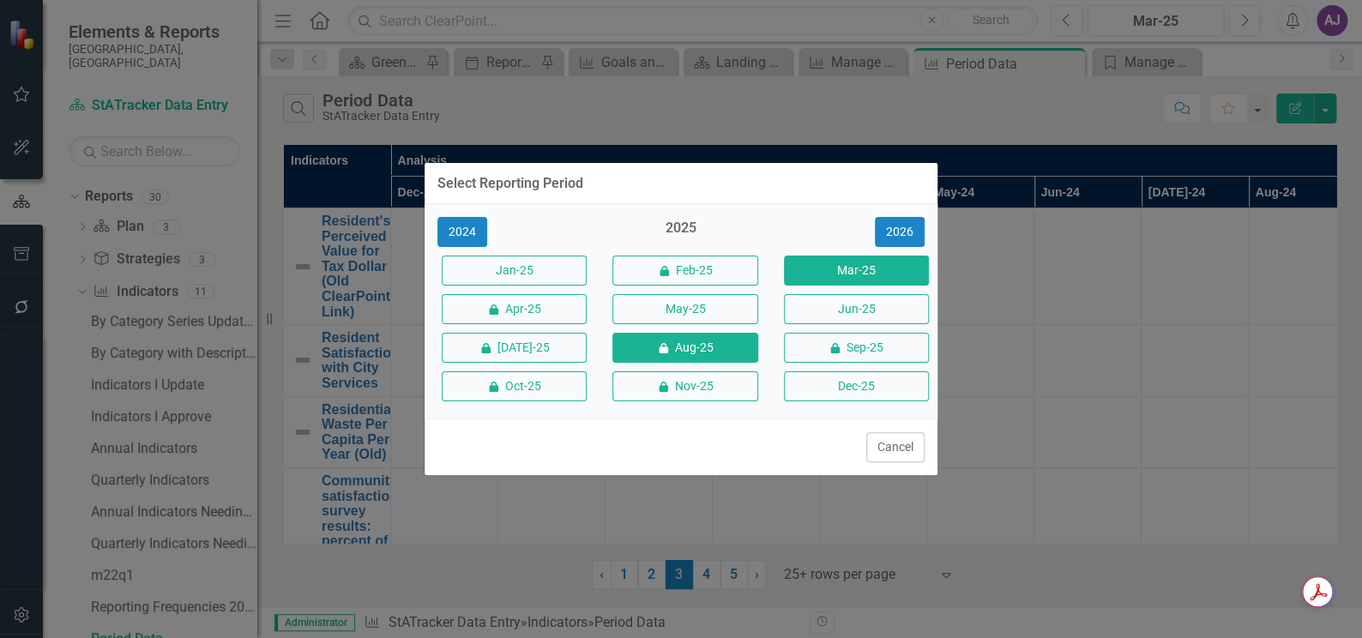
click at [734, 360] on button "icon.lock Aug-25" at bounding box center [684, 348] width 145 height 30
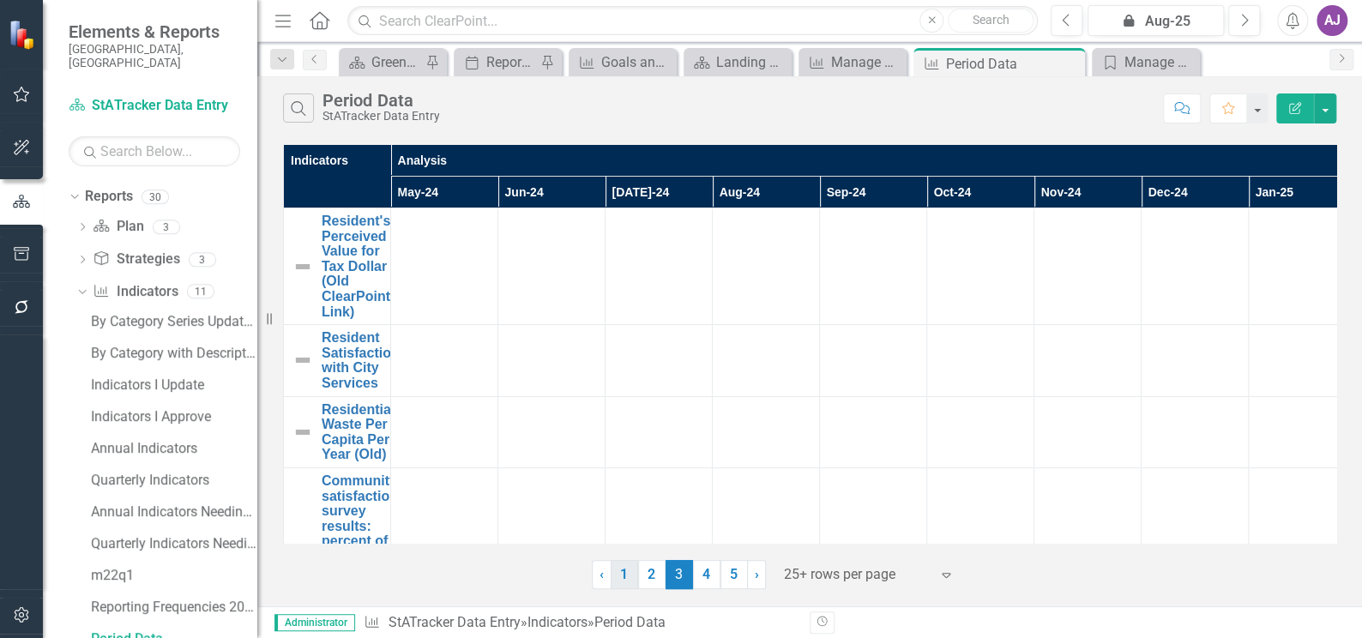
click at [622, 579] on link "1" at bounding box center [623, 574] width 27 height 29
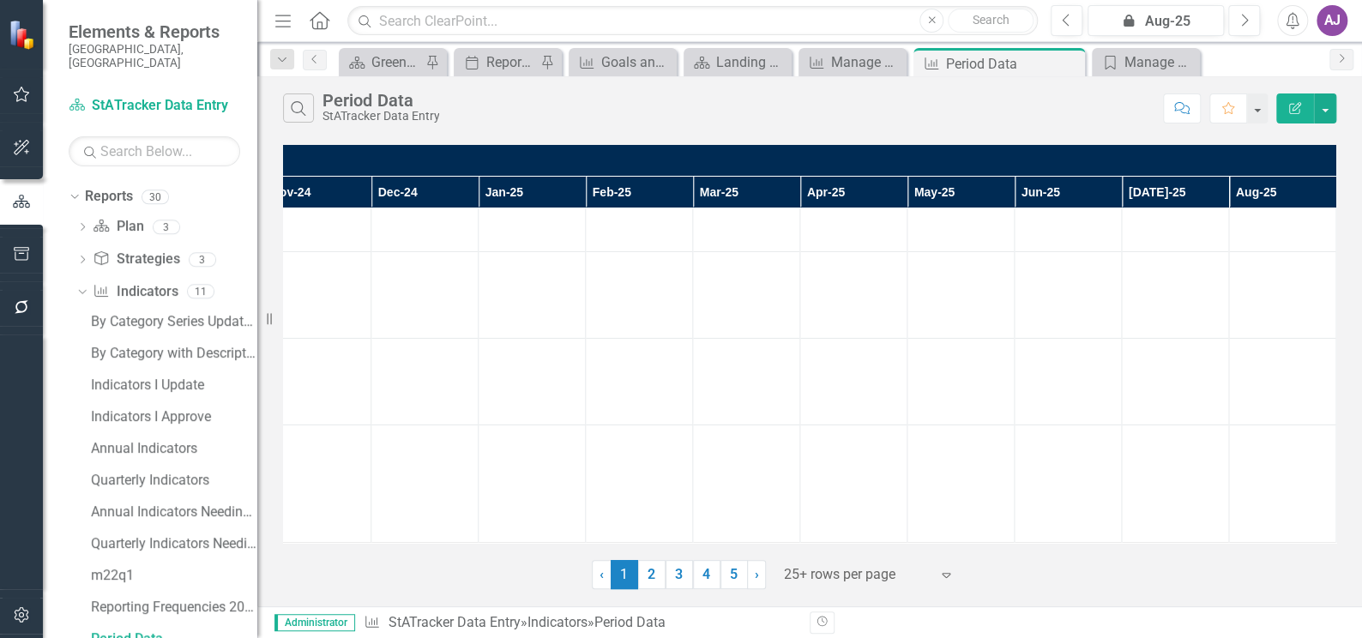
scroll to position [3153, 783]
click at [649, 577] on link "2" at bounding box center [651, 574] width 27 height 29
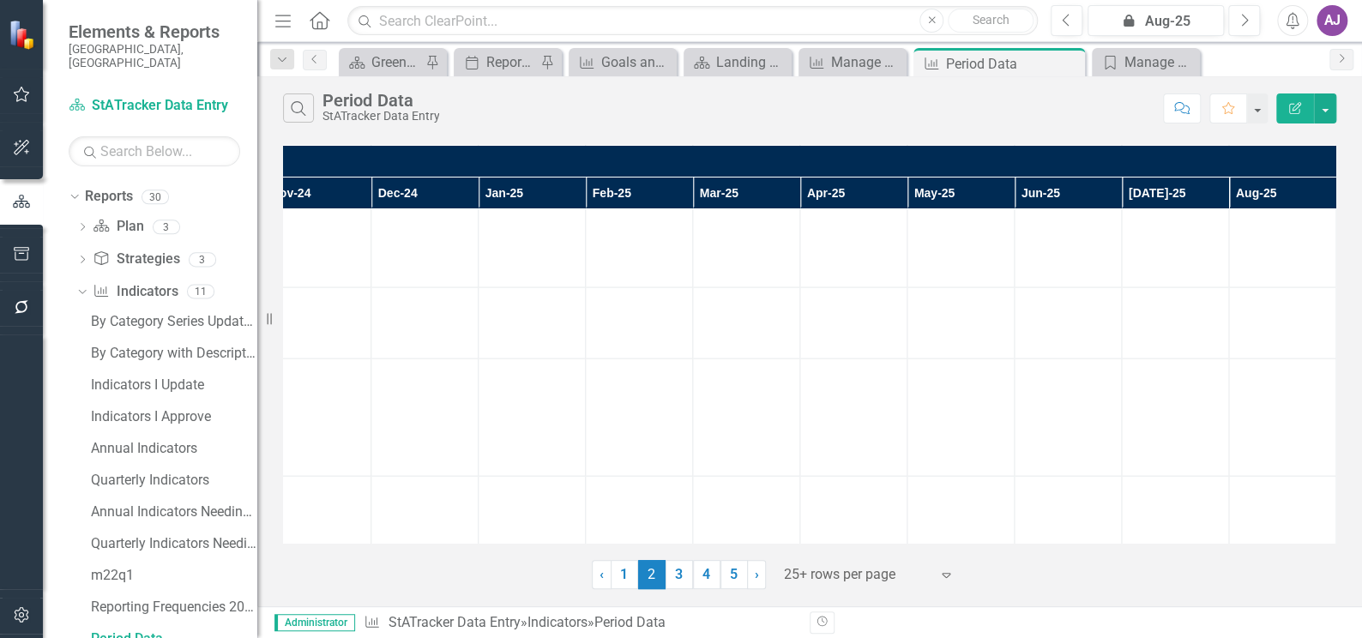
scroll to position [1870, 783]
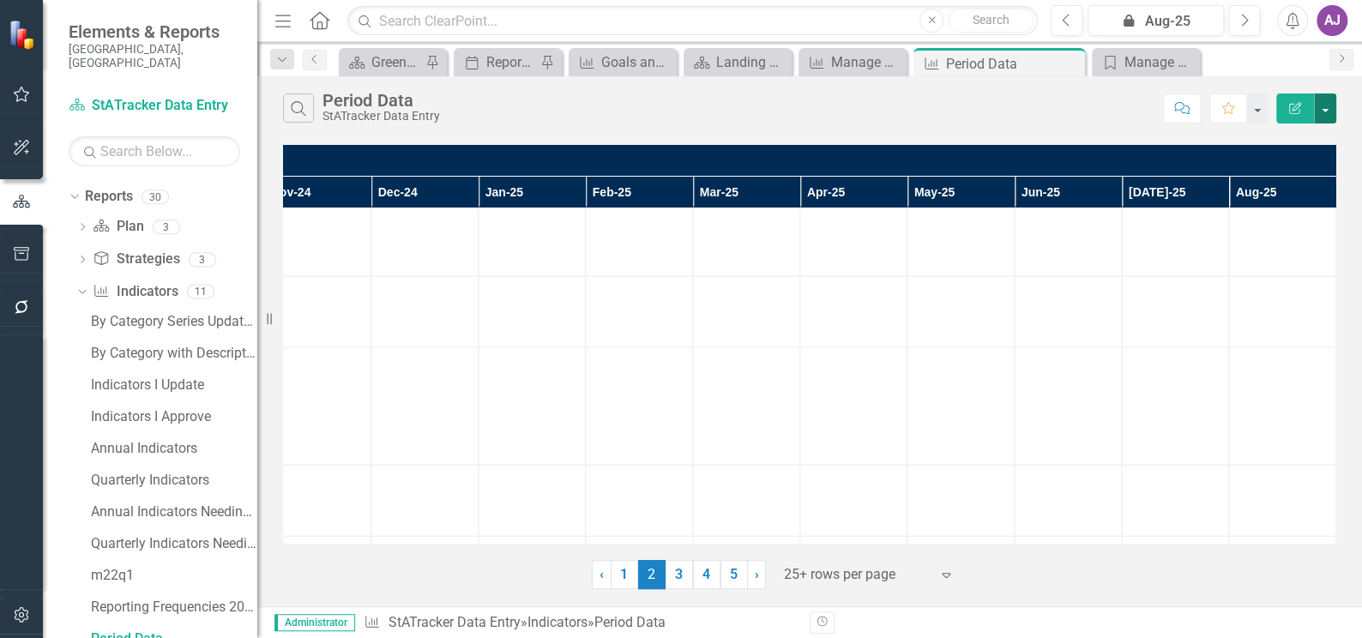
click at [1331, 117] on button "button" at bounding box center [1325, 108] width 22 height 30
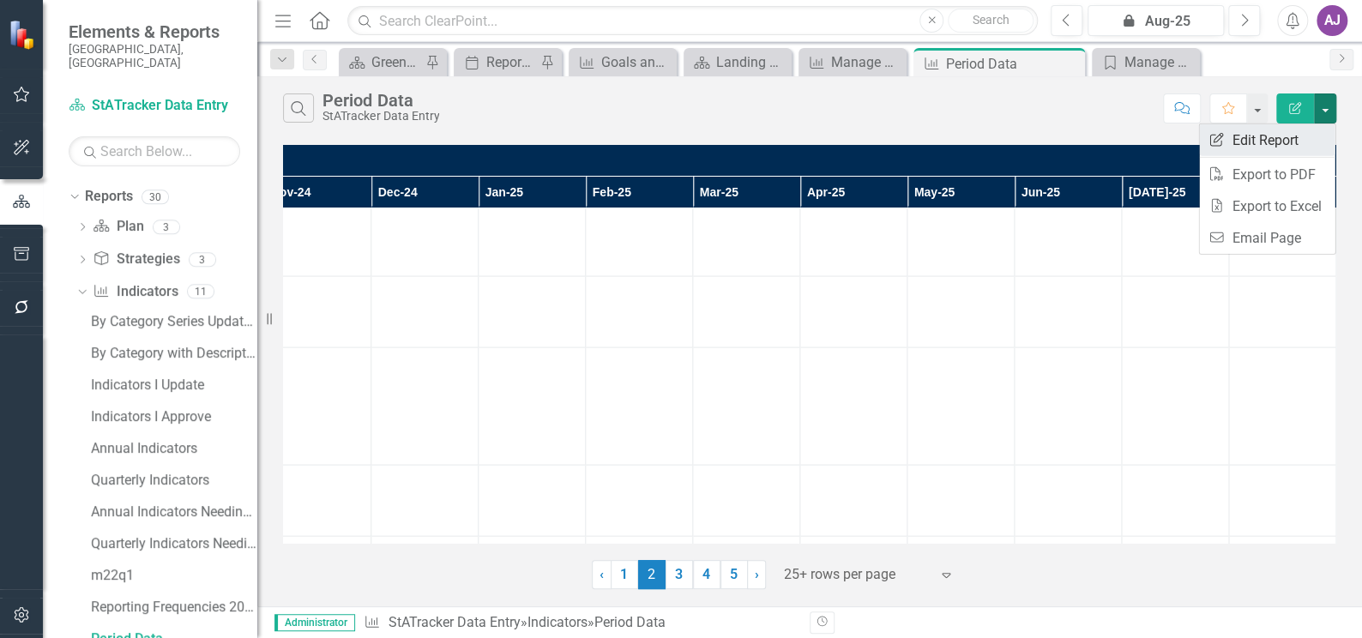
click at [1293, 132] on link "Edit Report Edit Report" at bounding box center [1266, 140] width 135 height 32
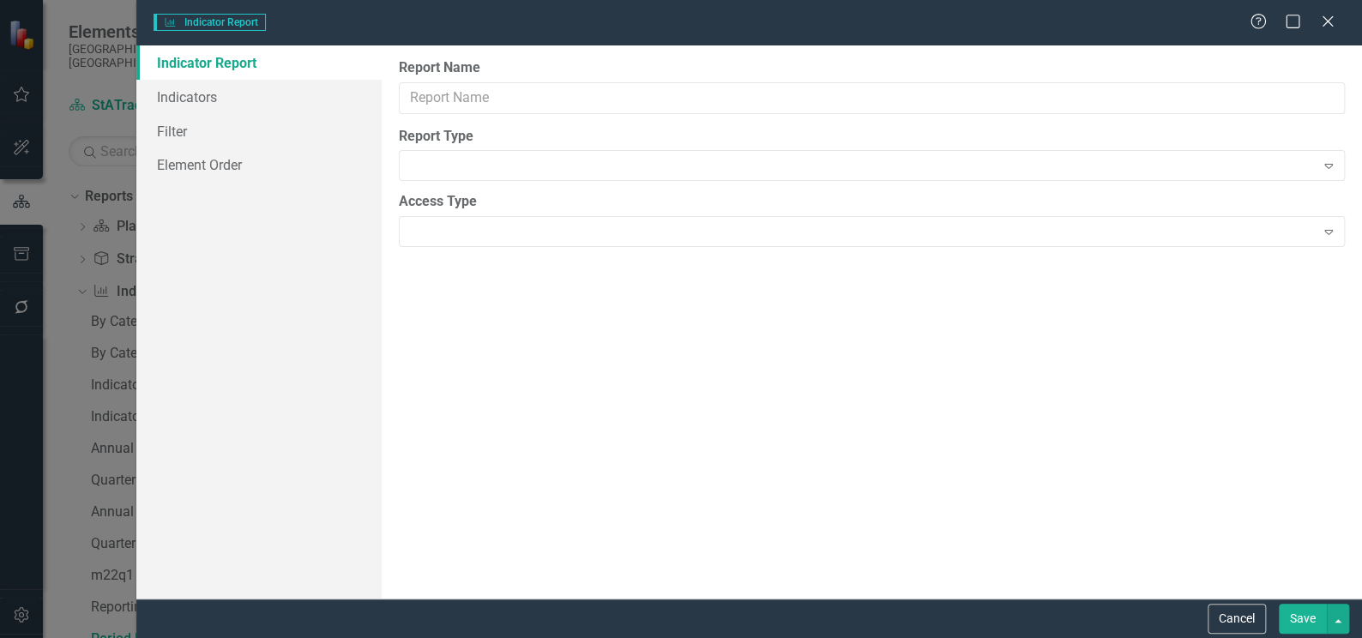
type input "Period Data"
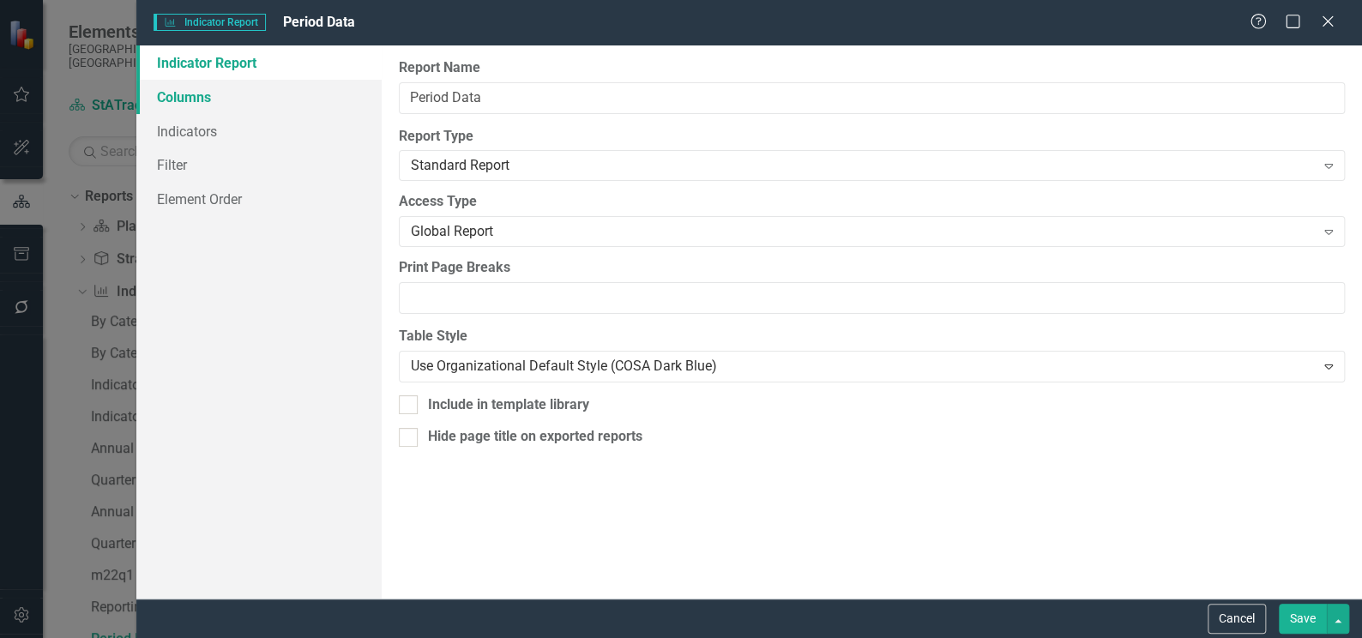
click at [201, 97] on link "Columns" at bounding box center [258, 97] width 245 height 34
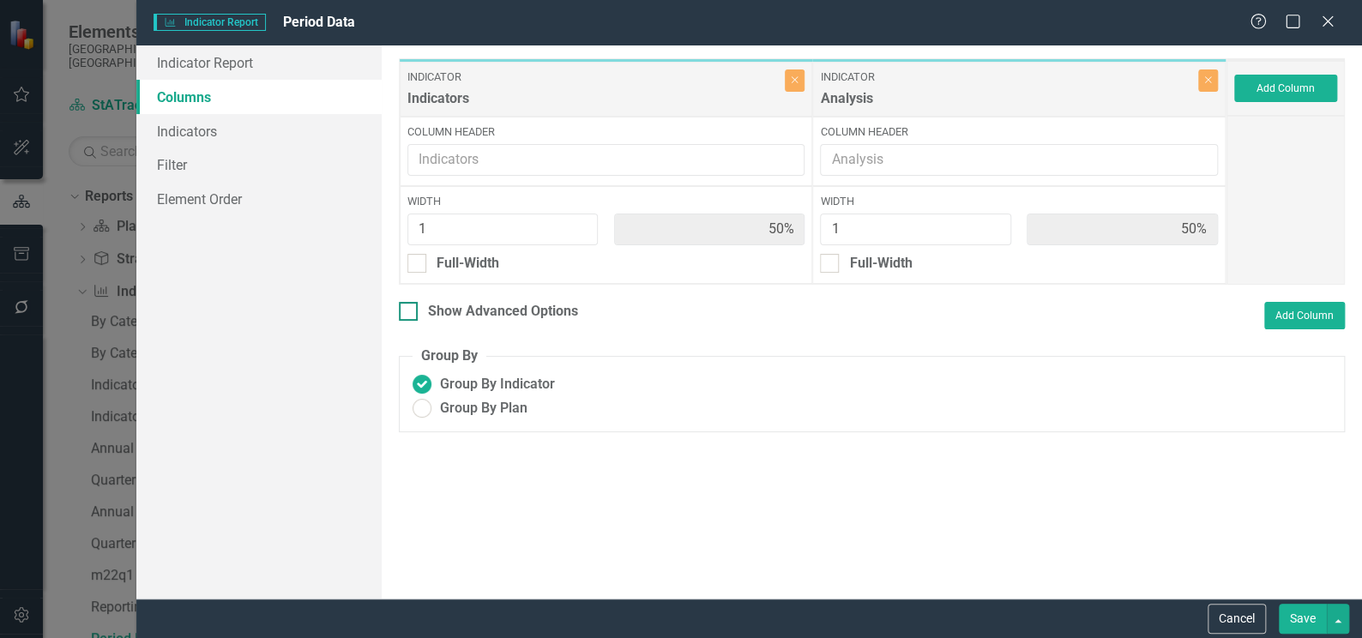
click at [410, 314] on div at bounding box center [408, 311] width 19 height 19
click at [410, 313] on input "Show Advanced Options" at bounding box center [404, 307] width 11 height 11
checkbox input "true"
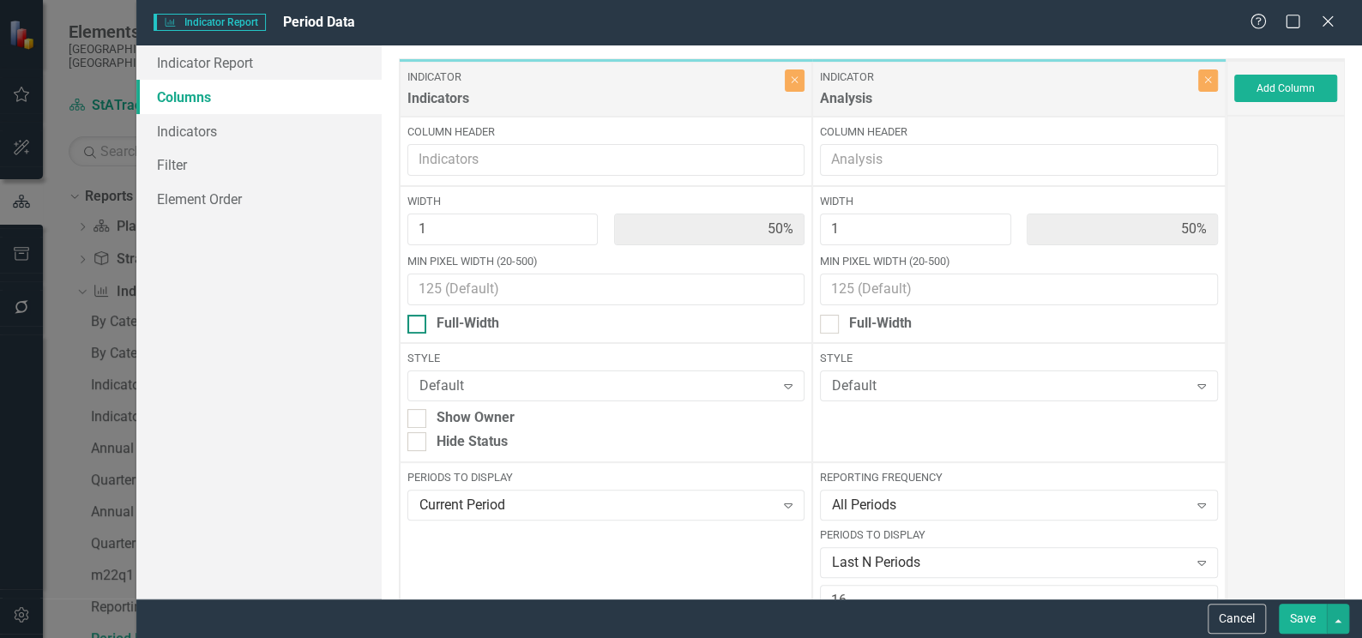
click at [424, 324] on div at bounding box center [416, 324] width 19 height 19
click at [418, 324] on input "Full-Width" at bounding box center [412, 320] width 11 height 11
checkbox input "true"
type input "100%"
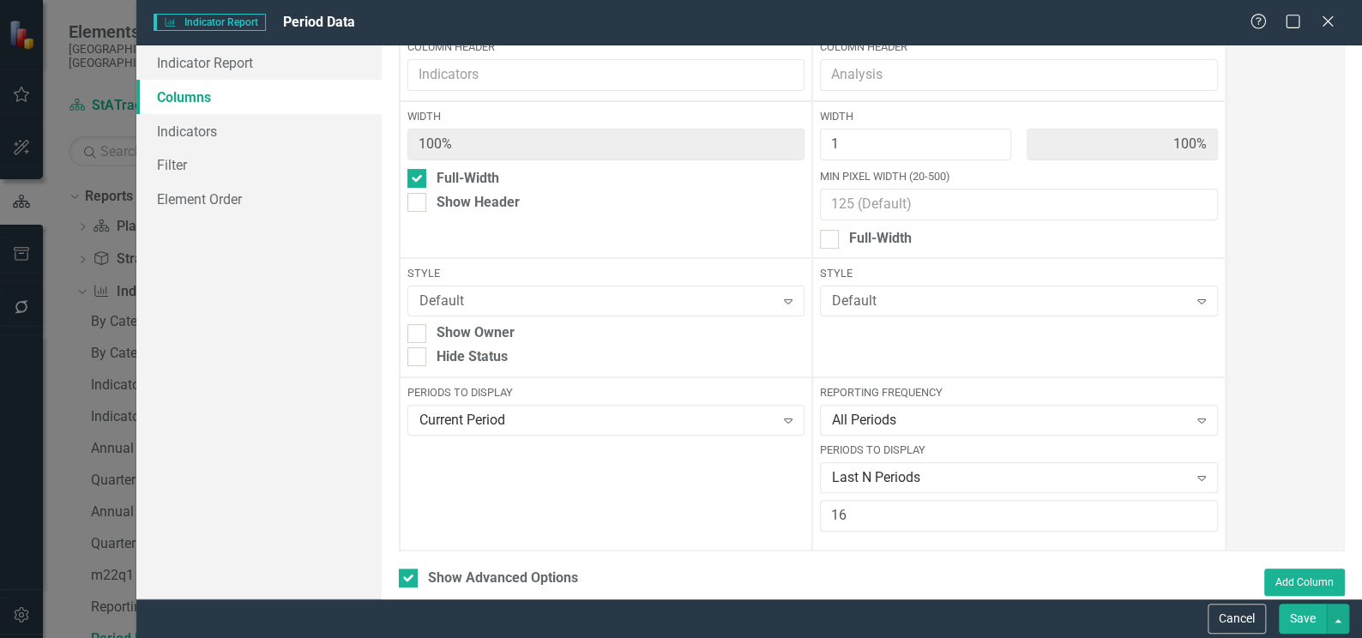
scroll to position [155, 0]
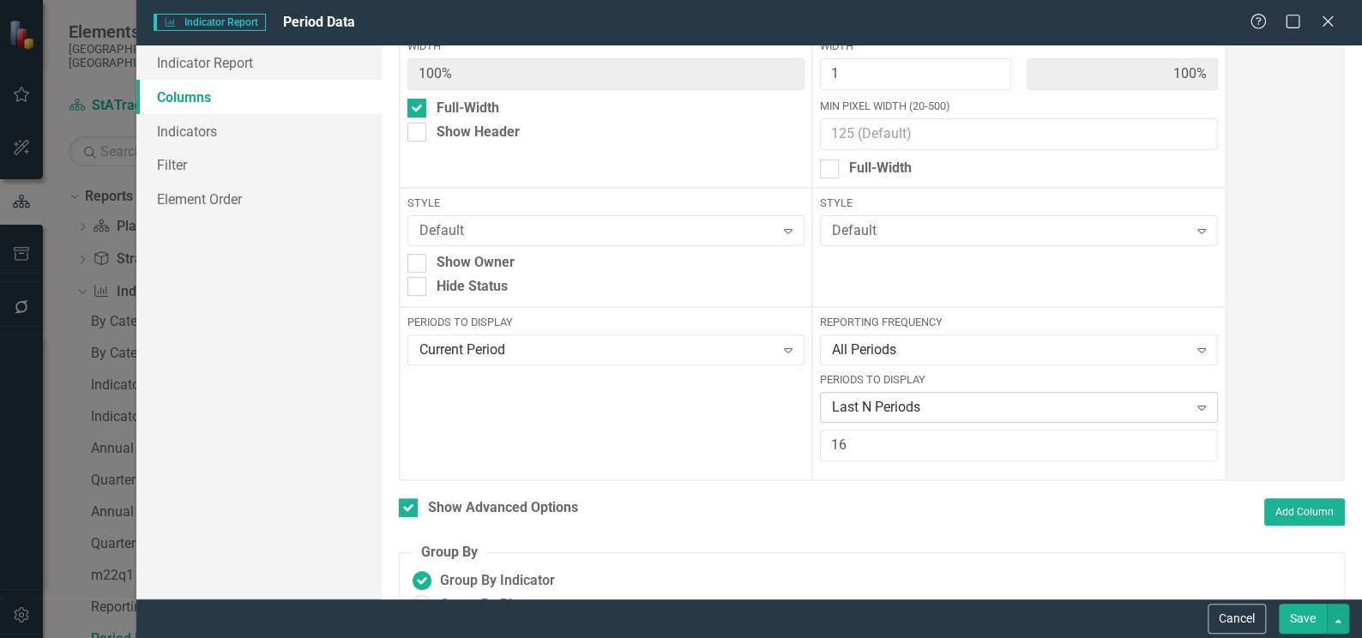
click at [1193, 405] on icon "Expand" at bounding box center [1201, 407] width 17 height 14
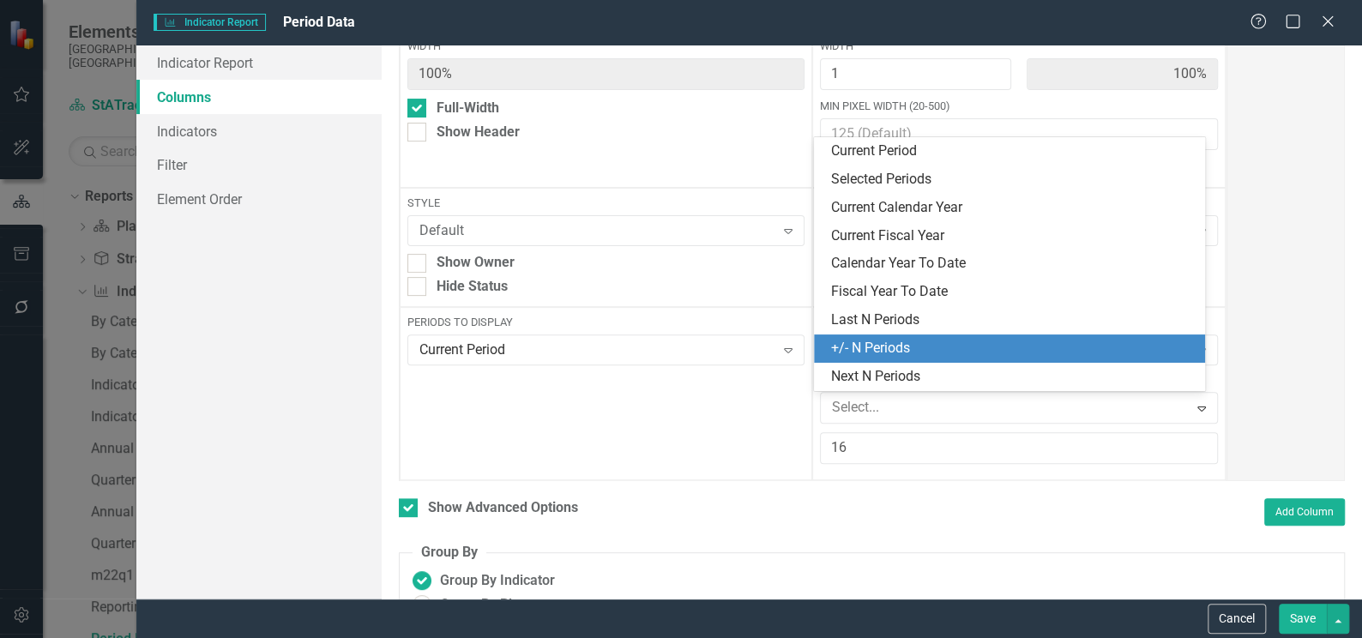
click at [935, 360] on div "+/- N Periods" at bounding box center [1010, 348] width 392 height 28
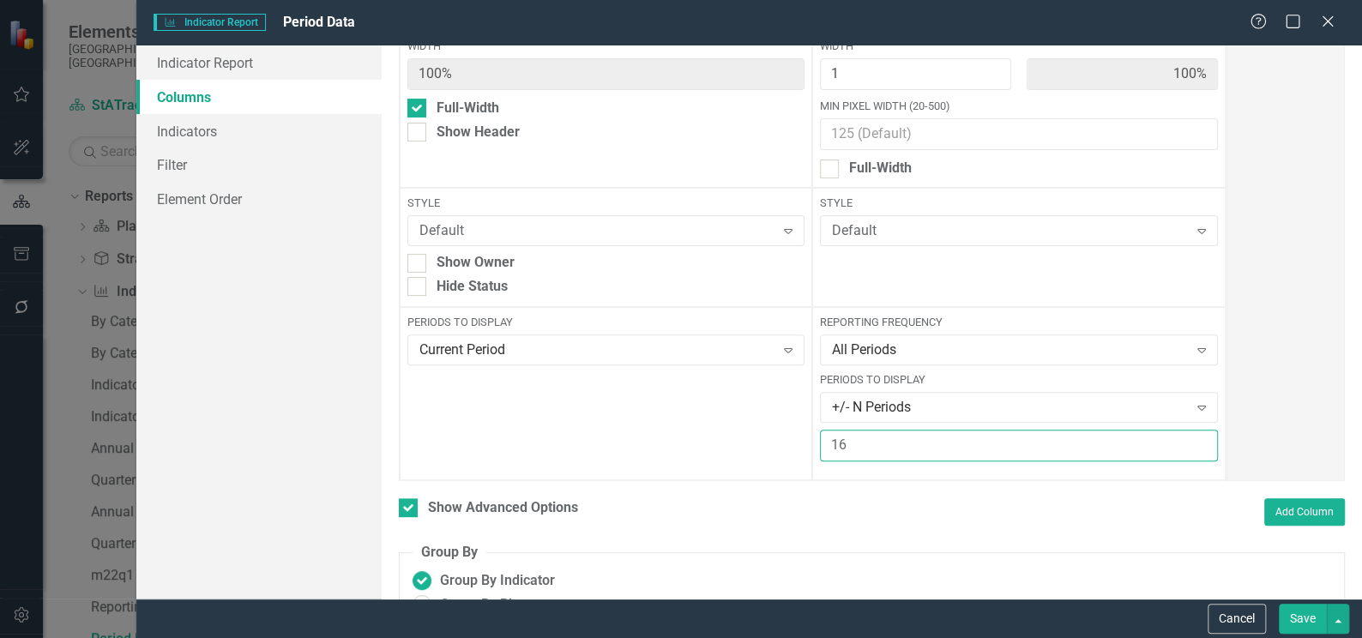
drag, startPoint x: 861, startPoint y: 449, endPoint x: 795, endPoint y: 448, distance: 66.0
click at [795, 448] on div "Indicator Indicators Close Column Header Width 100% Full-Width Show Header Styl…" at bounding box center [812, 192] width 827 height 578
type input "10"
click at [1296, 620] on button "Save" at bounding box center [1302, 619] width 48 height 30
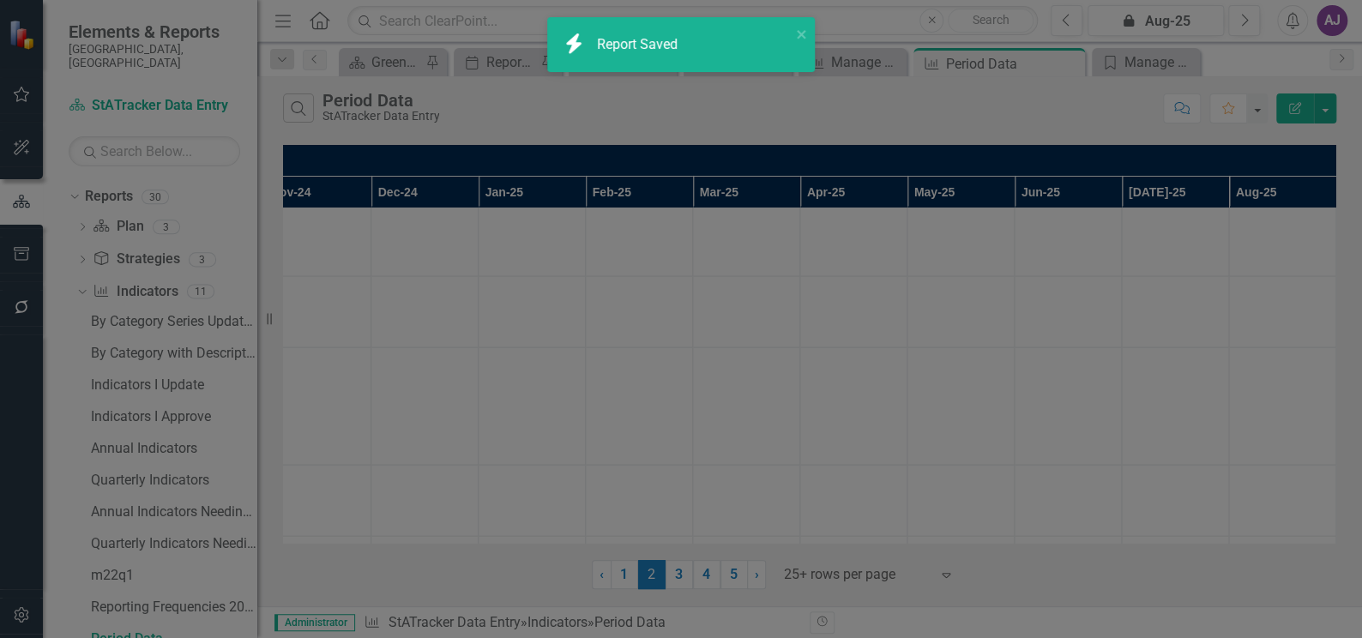
checkbox input "false"
radio input "true"
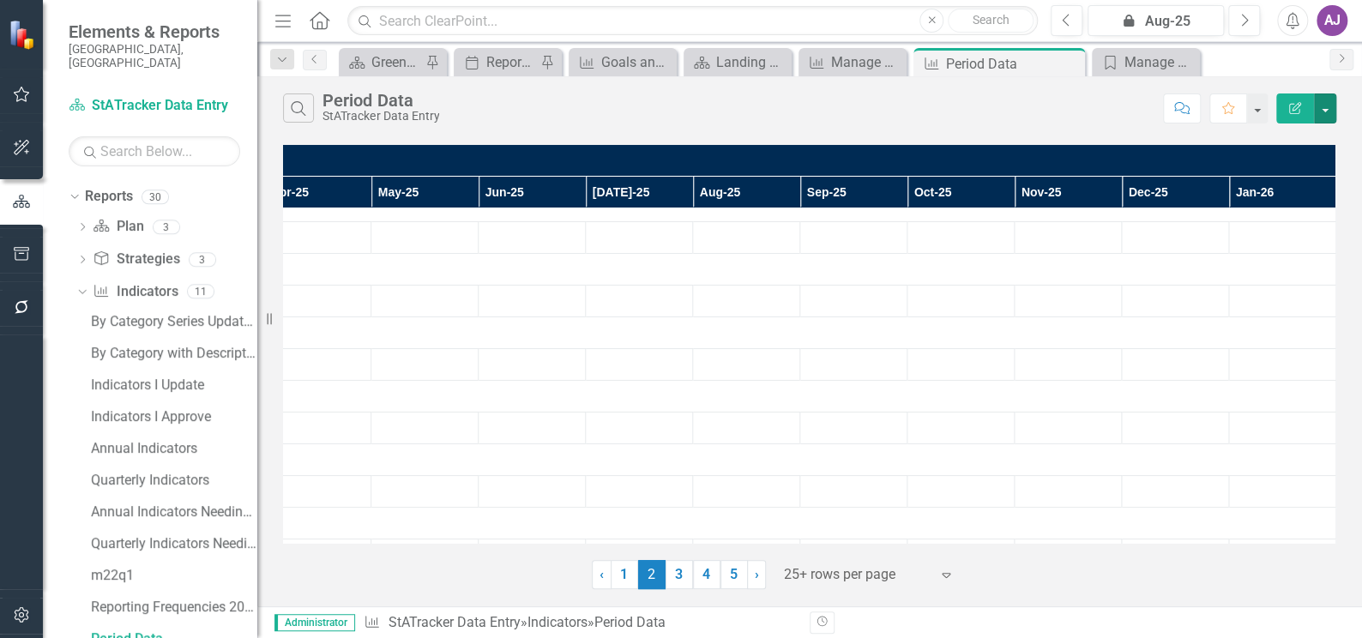
scroll to position [0, 675]
click at [628, 584] on link "1" at bounding box center [623, 574] width 27 height 29
click at [660, 580] on link "2" at bounding box center [651, 574] width 27 height 29
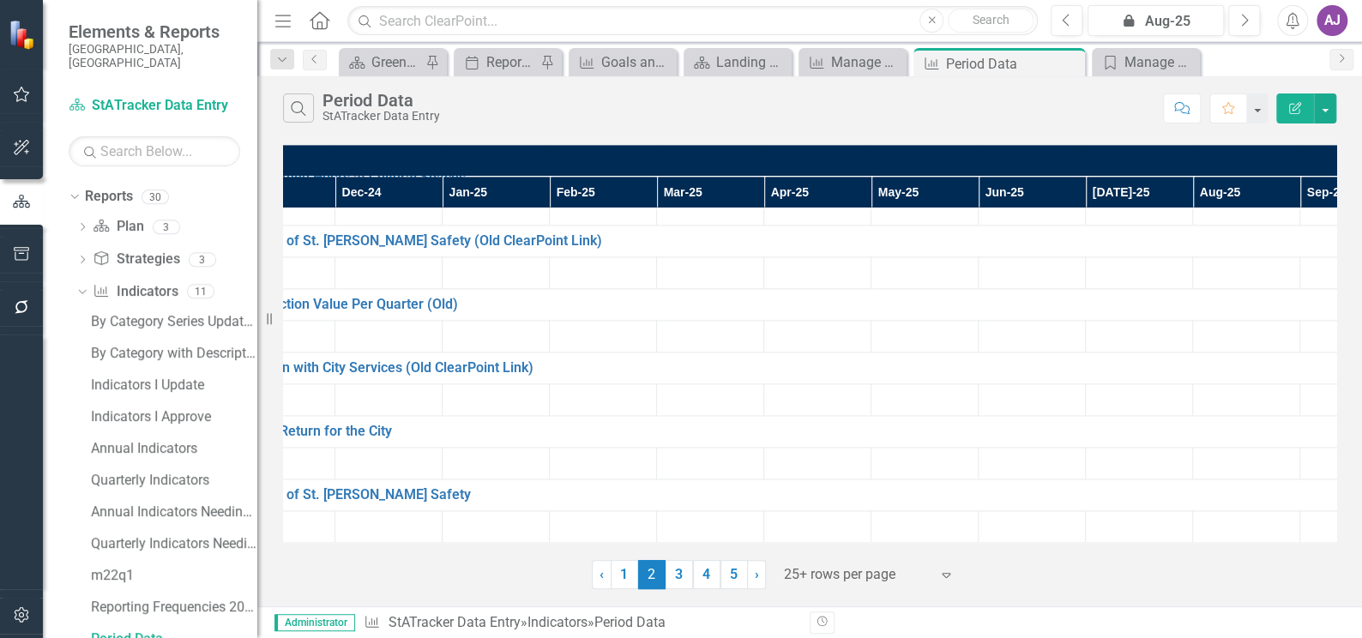
scroll to position [1264, 0]
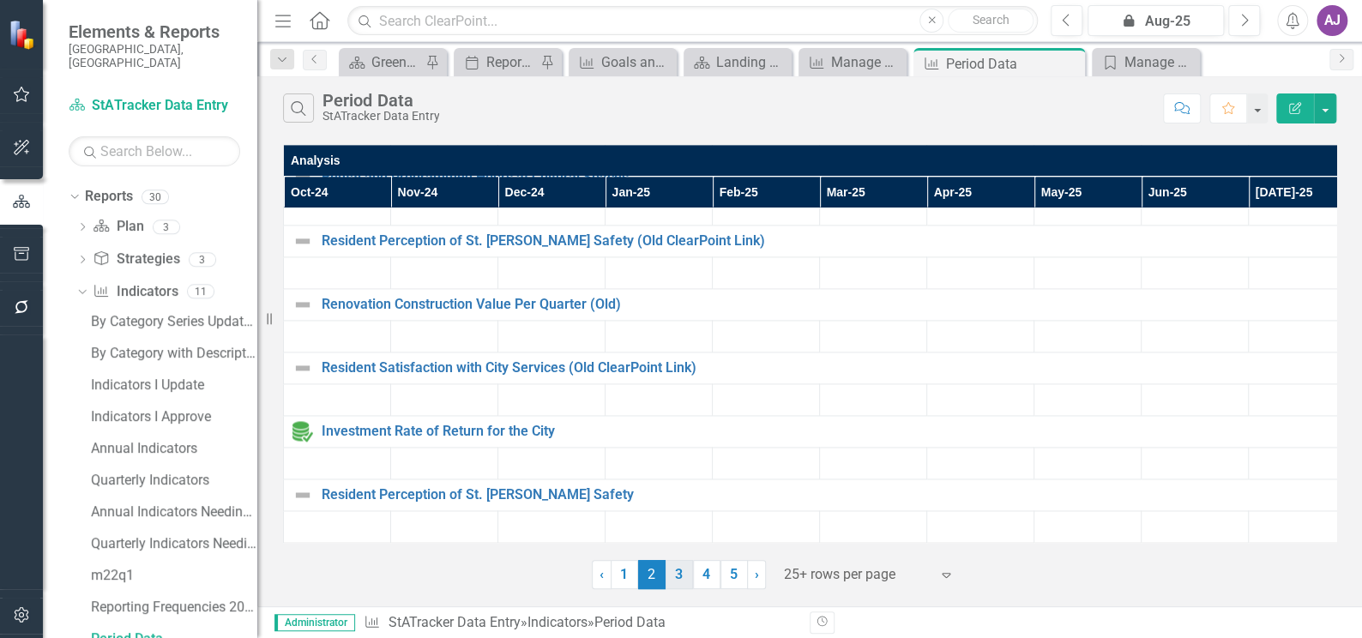
click at [677, 583] on link "3" at bounding box center [678, 574] width 27 height 29
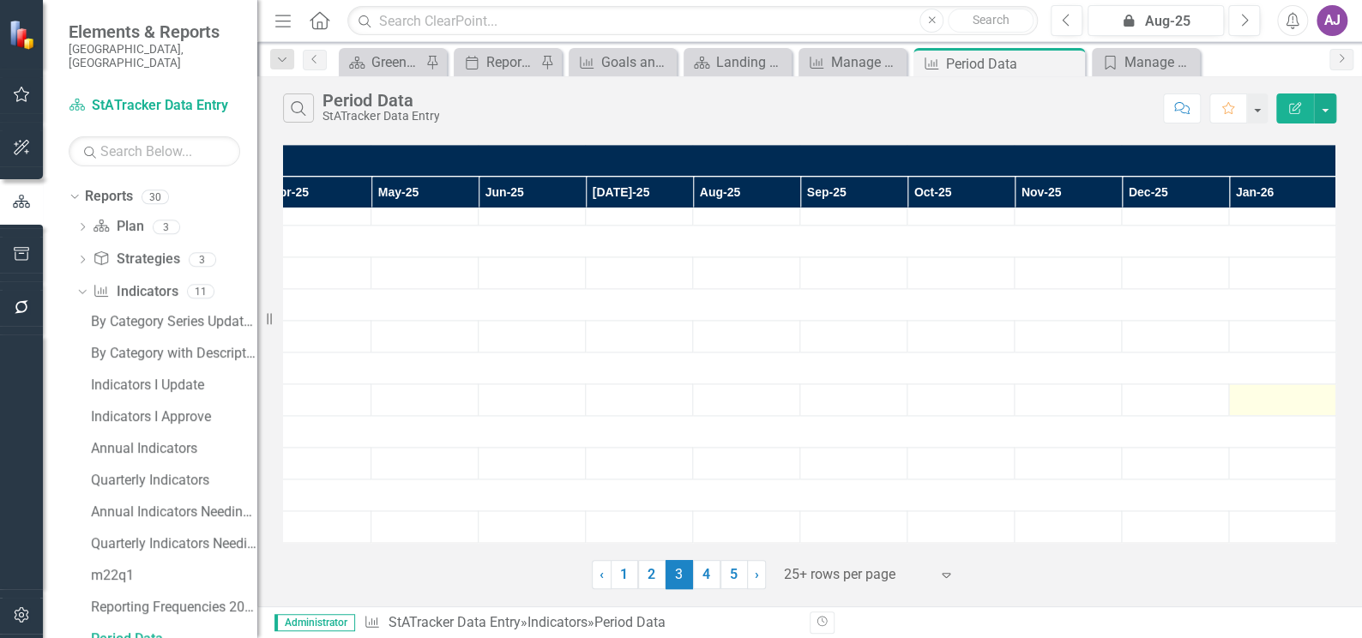
scroll to position [1264, 675]
click at [707, 570] on link "4" at bounding box center [706, 574] width 27 height 29
click at [731, 573] on link "5" at bounding box center [733, 574] width 27 height 29
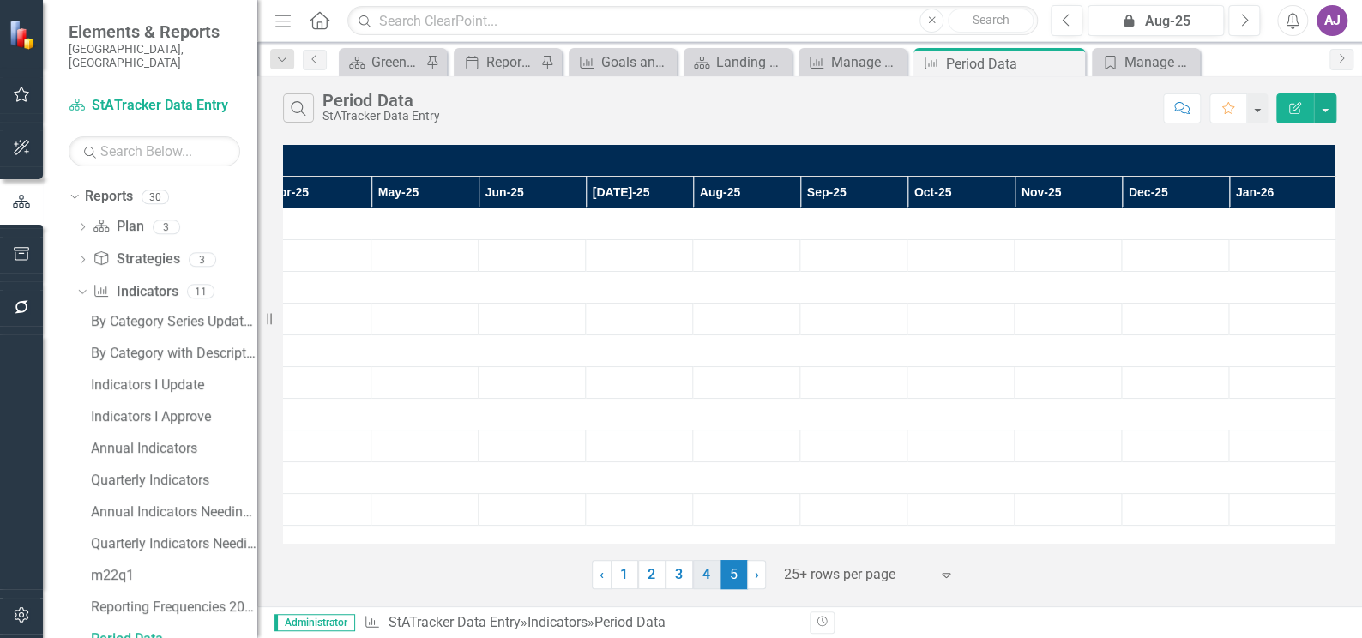
click at [706, 568] on link "4" at bounding box center [706, 574] width 27 height 29
click at [727, 574] on link "5" at bounding box center [733, 574] width 27 height 29
